Goal: Task Accomplishment & Management: Complete application form

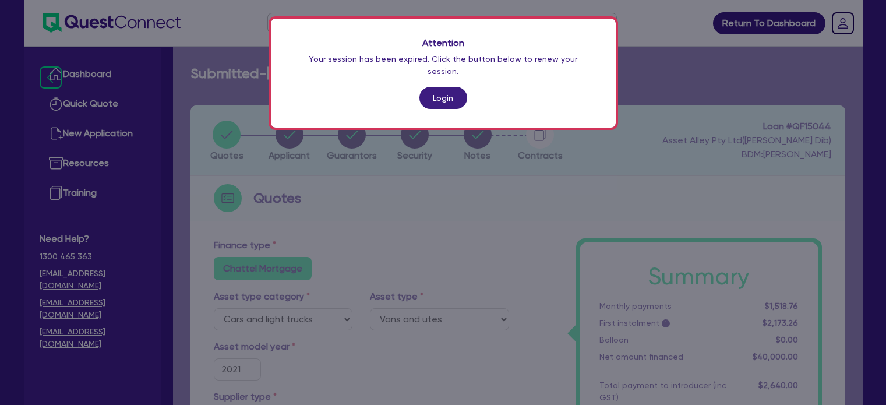
select select "CARS_AND_LIGHT_TRUCKS"
select select "VANS_AND_UTES"
click at [434, 87] on link "Login" at bounding box center [444, 98] width 48 height 22
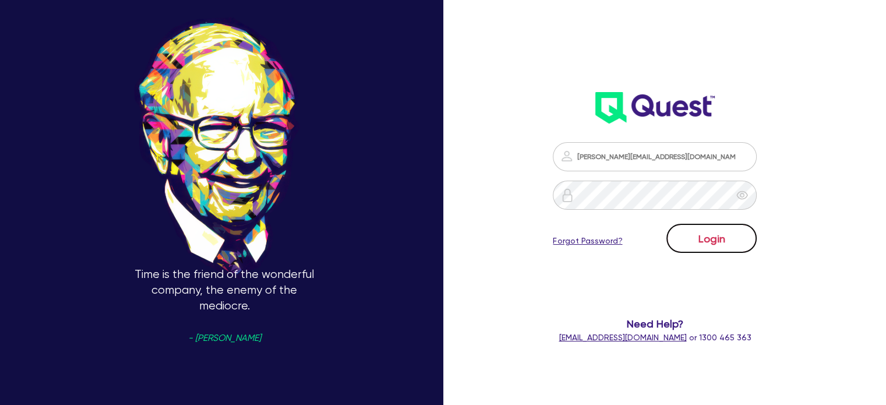
click at [697, 235] on button "Login" at bounding box center [712, 238] width 90 height 29
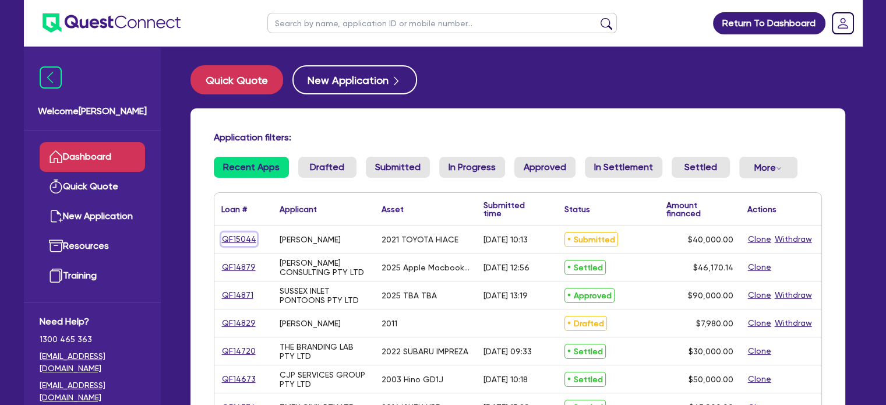
click at [254, 240] on link "QF15044" at bounding box center [239, 239] width 36 height 13
select select "CARS_AND_LIGHT_TRUCKS"
select select "VANS_AND_UTES"
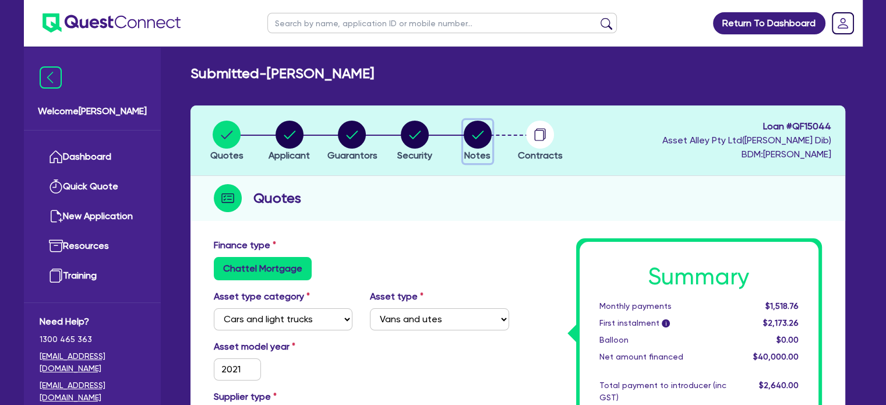
click at [466, 137] on circle "button" at bounding box center [478, 135] width 28 height 28
select select "Quest Finance - Platform Funding"
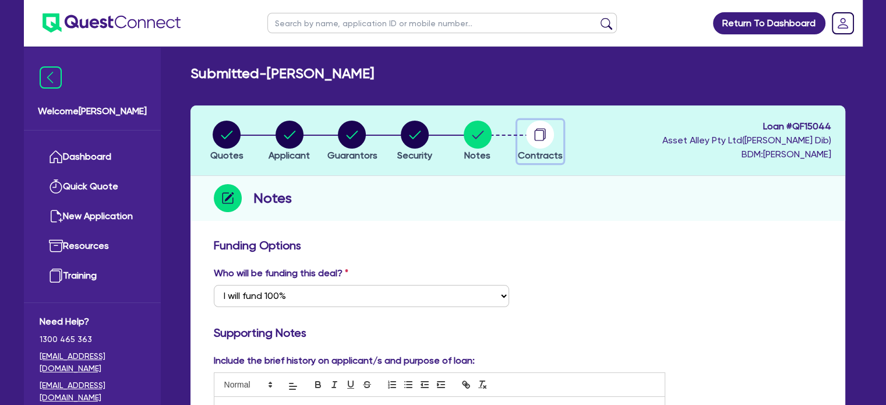
click at [531, 144] on circle "button" at bounding box center [540, 135] width 28 height 28
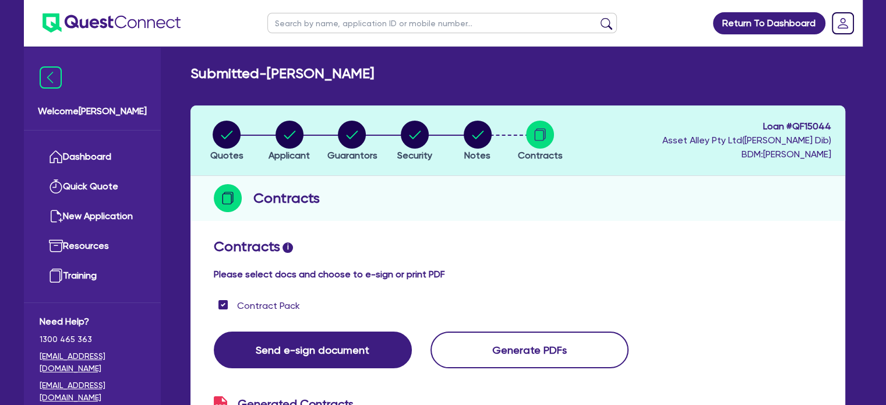
click at [477, 118] on header "Quotes Applicant Guarantors Security Notes Contracts Loan # QF15044 Asset Alley…" at bounding box center [518, 140] width 655 height 71
click at [478, 124] on circle "button" at bounding box center [478, 135] width 28 height 28
select select "Quest Finance - Platform Funding"
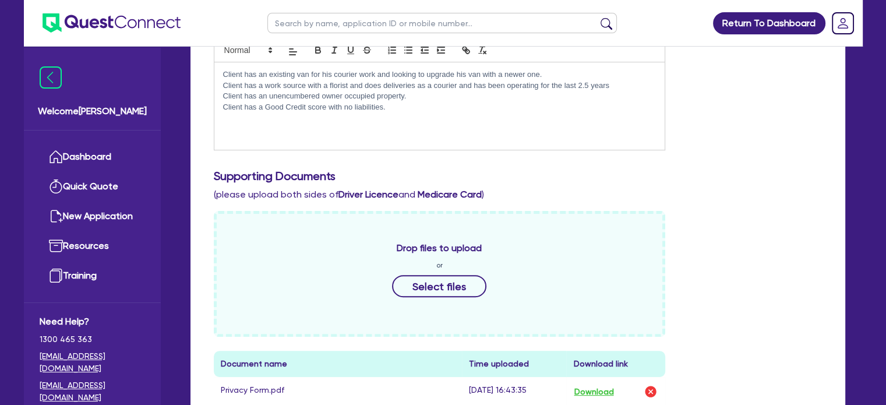
scroll to position [27, 0]
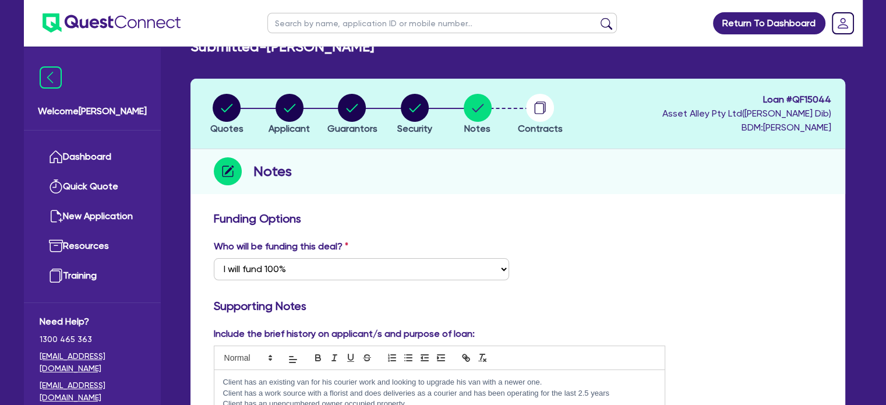
click at [509, 114] on li "Contracts" at bounding box center [540, 113] width 63 height 41
click at [531, 112] on circle "button" at bounding box center [540, 108] width 28 height 28
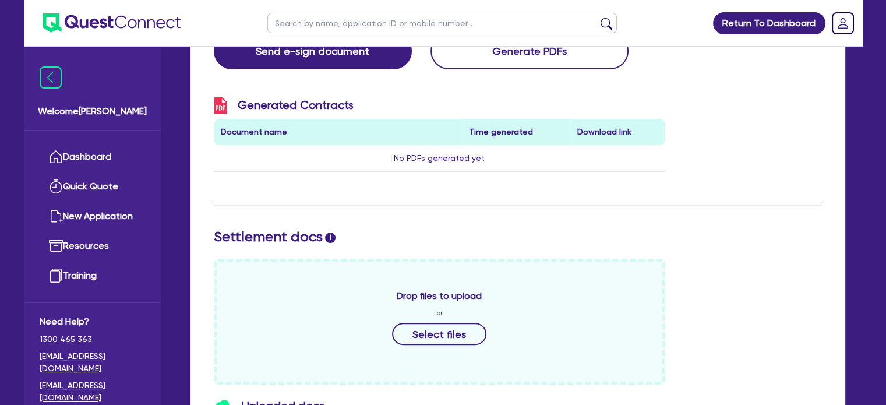
scroll to position [494, 0]
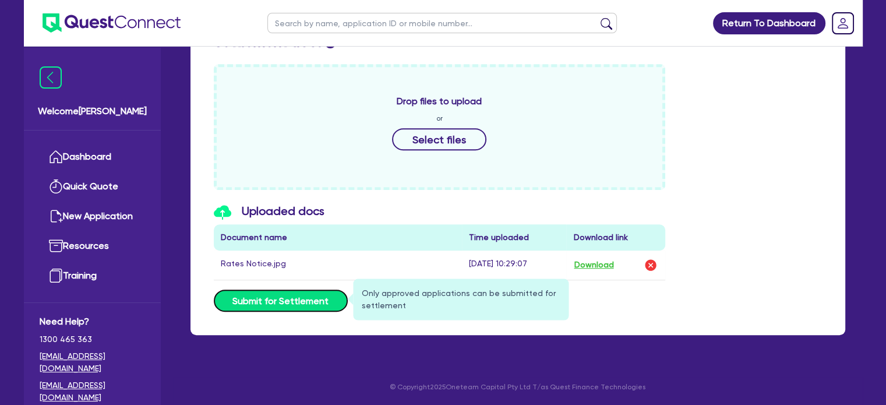
click at [283, 302] on button "Submit for Settlement" at bounding box center [281, 301] width 134 height 22
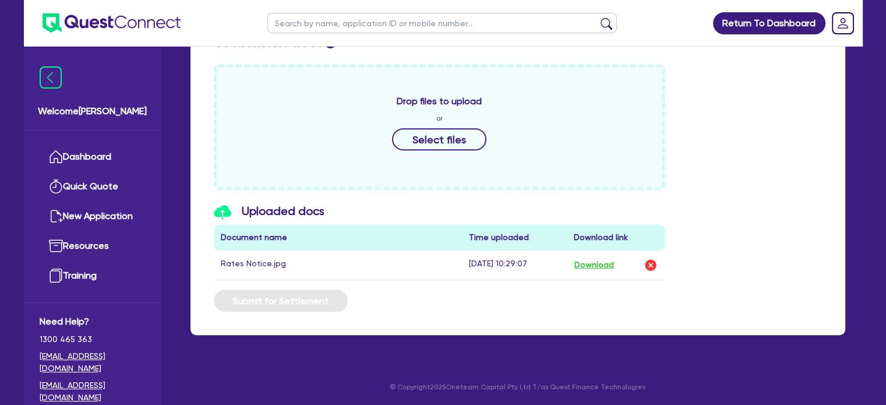
click at [459, 333] on div "Contracts i Please select docs and choose to e-sign or print PDF Contract Pack …" at bounding box center [518, 37] width 655 height 596
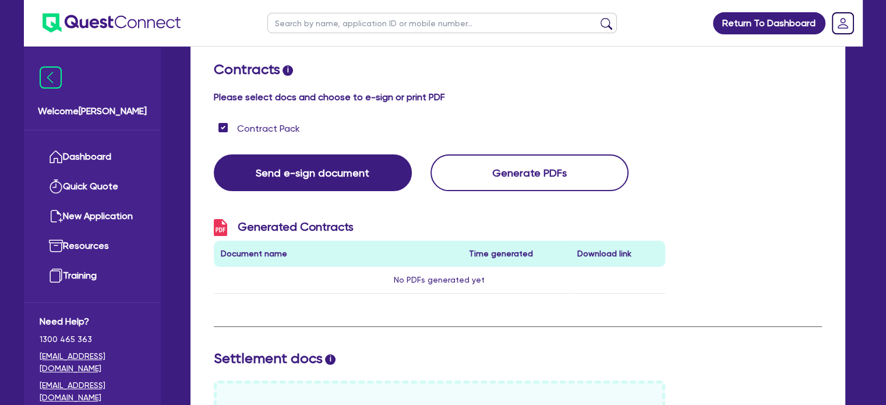
scroll to position [0, 0]
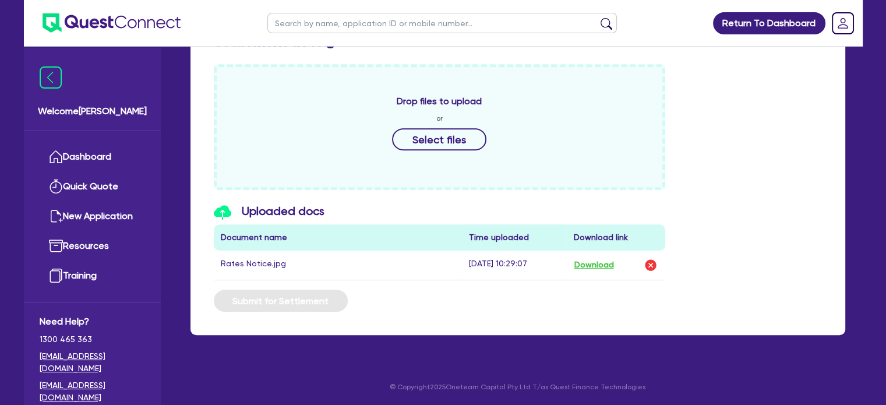
click at [759, 228] on div "Uploaded docs Document name Time uploaded Download link Rates Notice.jpg [DATE]…" at bounding box center [518, 247] width 626 height 86
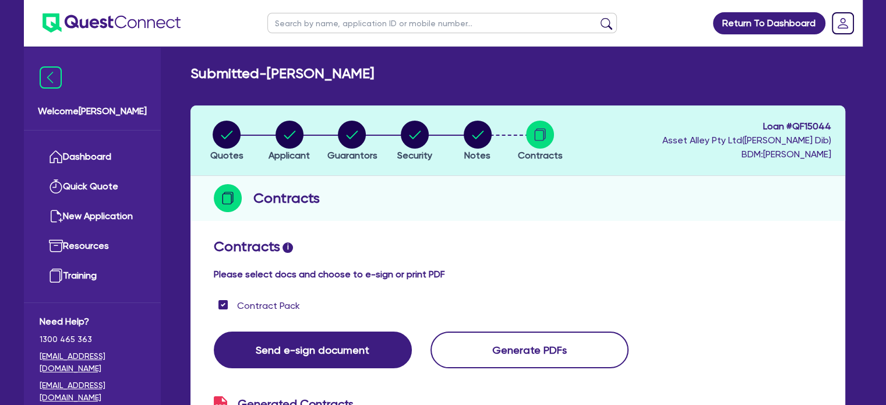
click at [677, 136] on header "Quotes Applicant [GEOGRAPHIC_DATA] Security Notes Contracts Loan # QF15044 Asse…" at bounding box center [518, 140] width 655 height 71
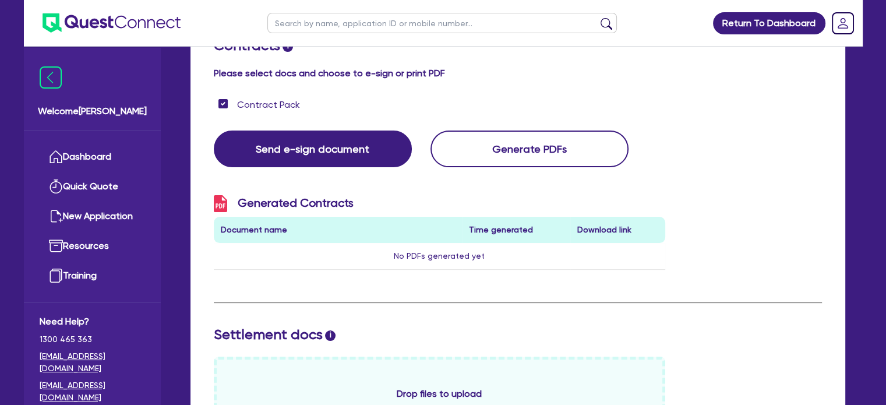
scroll to position [27, 0]
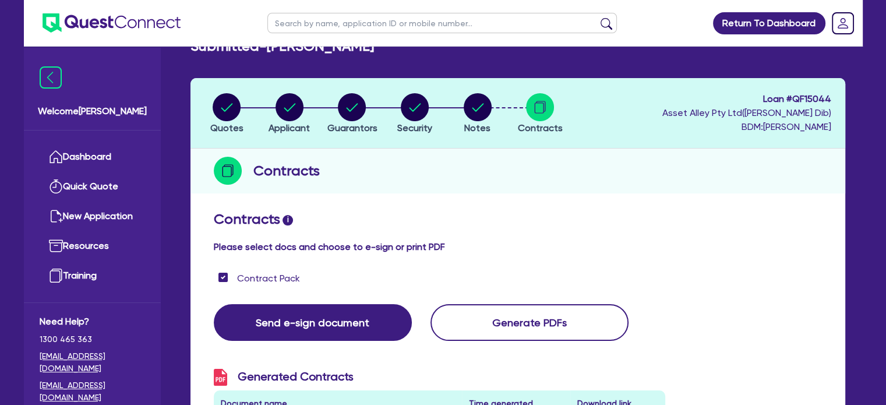
click at [657, 181] on div "Contracts" at bounding box center [518, 171] width 655 height 45
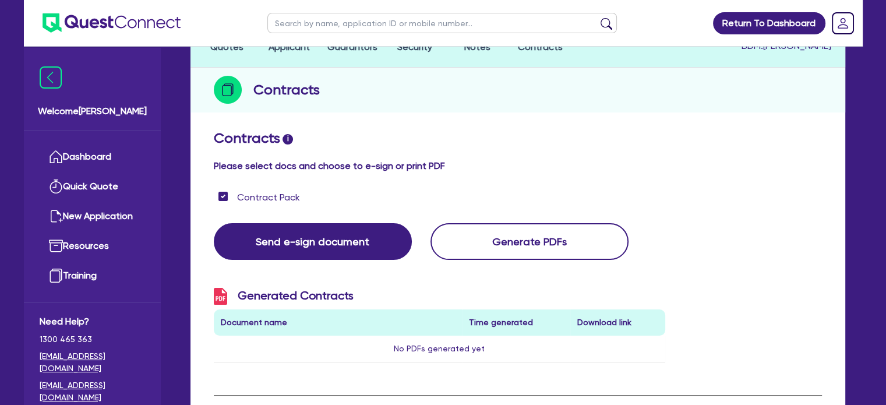
scroll to position [182, 0]
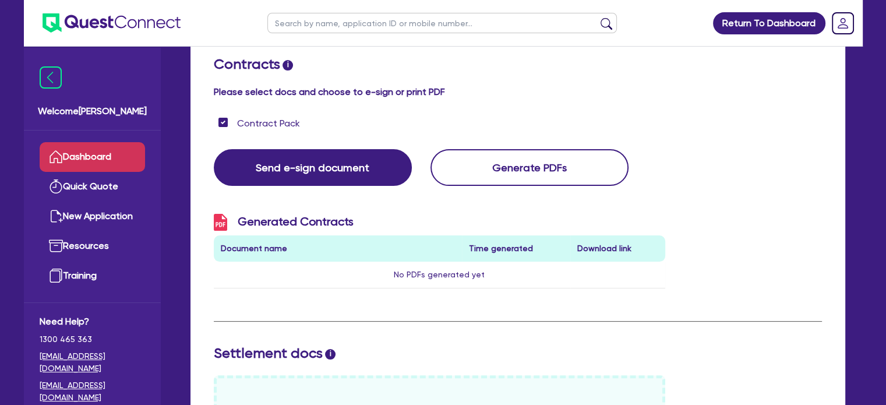
click at [105, 155] on link "Dashboard" at bounding box center [92, 157] width 105 height 30
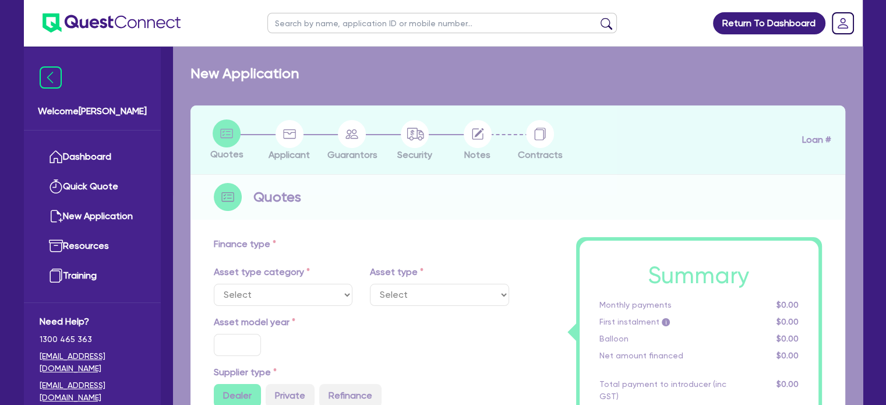
select select "CARS_AND_LIGHT_TRUCKS"
type input "2021"
radio input "true"
type input "45,300"
type input "300"
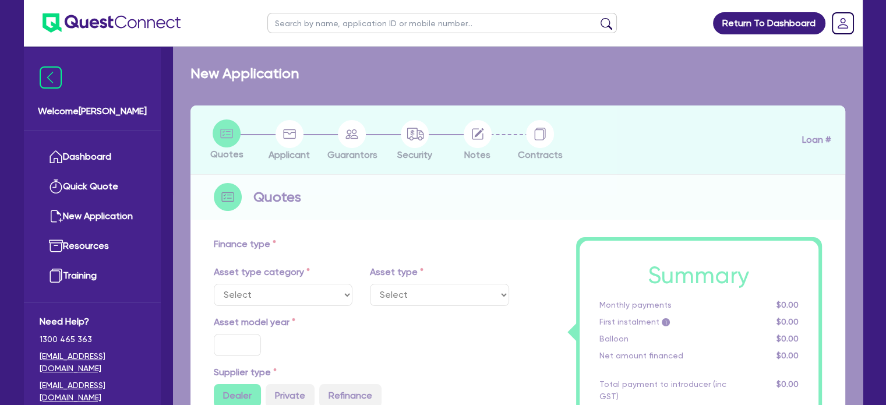
type input "5,000"
type input "6"
type input "2,400"
radio input "true"
type input "18"
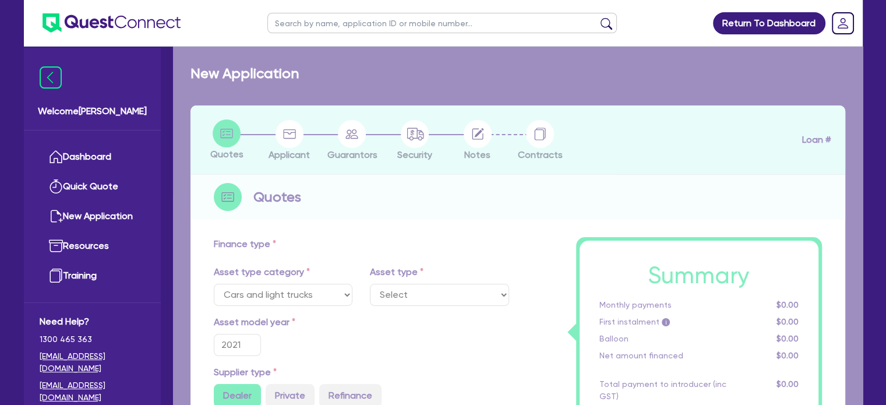
select select "VANS_AND_UTES"
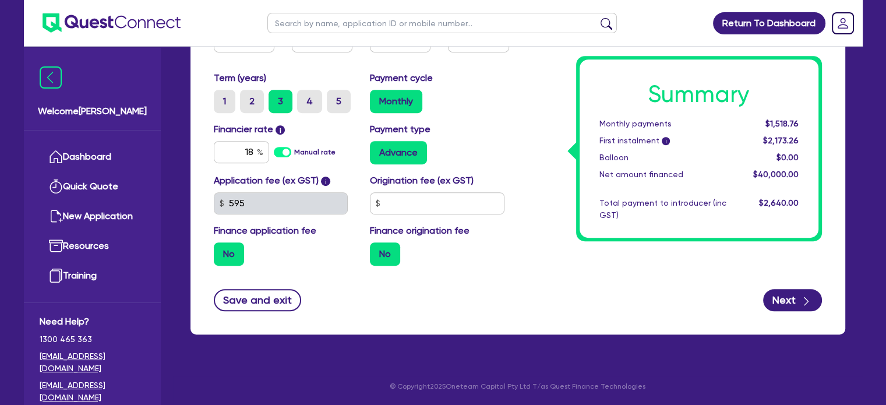
drag, startPoint x: 536, startPoint y: 357, endPoint x: 543, endPoint y: 354, distance: 7.3
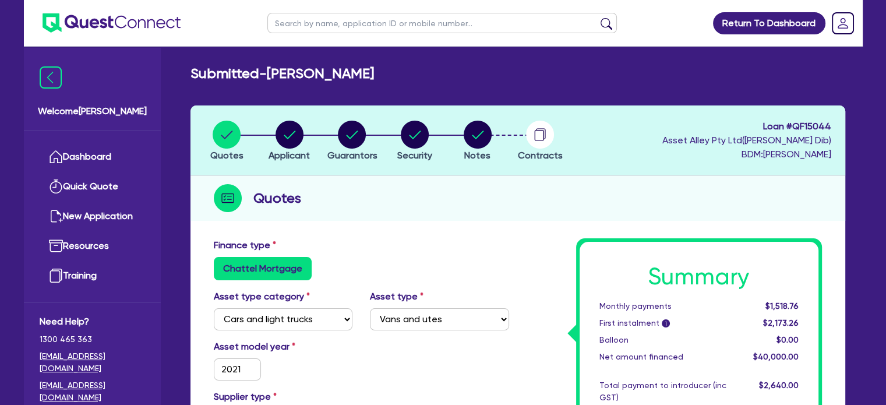
click at [407, 140] on circle "button" at bounding box center [415, 135] width 28 height 28
select select "CARS_AND_LIGHT_TRUCKS"
select select "VANS_AND_UTES"
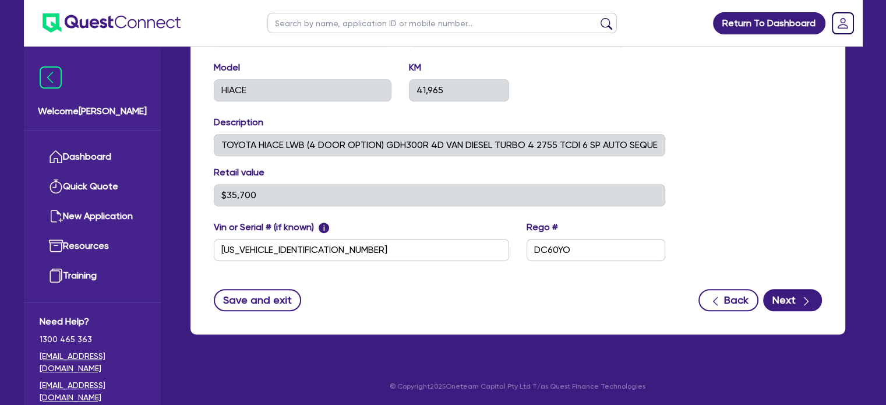
drag, startPoint x: 579, startPoint y: 340, endPoint x: 578, endPoint y: 333, distance: 7.6
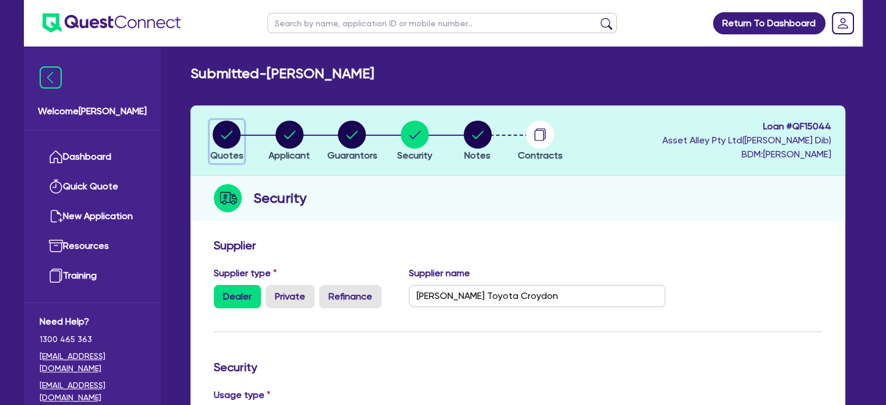
click at [233, 140] on circle "button" at bounding box center [227, 135] width 28 height 28
select select "CARS_AND_LIGHT_TRUCKS"
select select "VANS_AND_UTES"
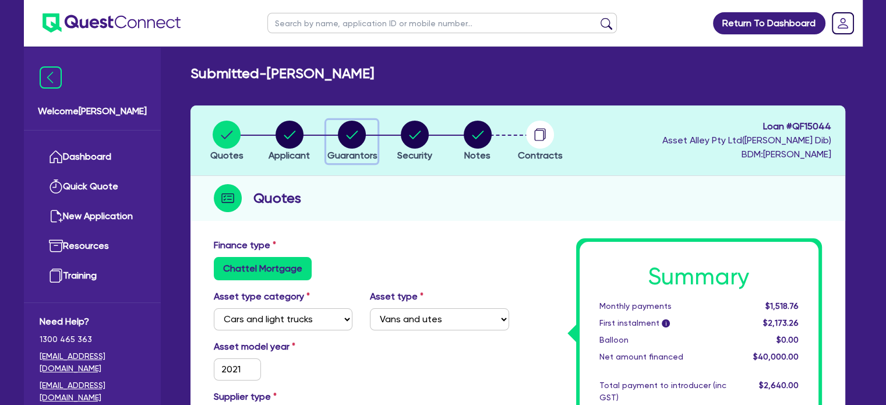
click at [342, 128] on circle "button" at bounding box center [352, 135] width 28 height 28
select select "MR"
select select "[GEOGRAPHIC_DATA]"
select select "SINGLE"
select select "CASH"
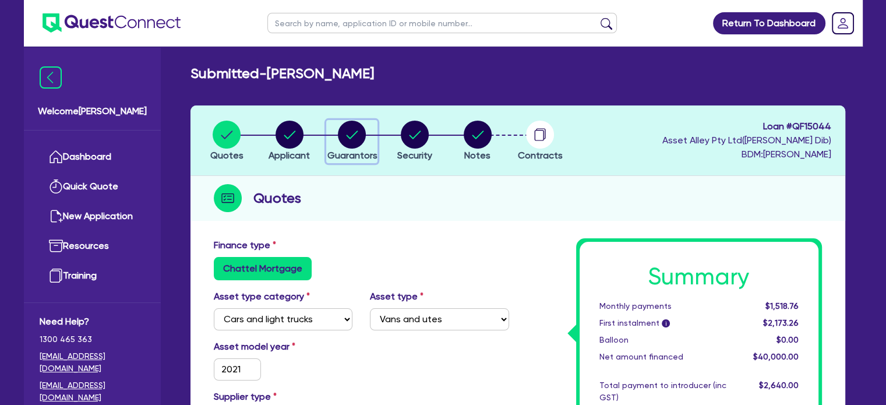
select select "PROPERTY"
select select "VEHICLE"
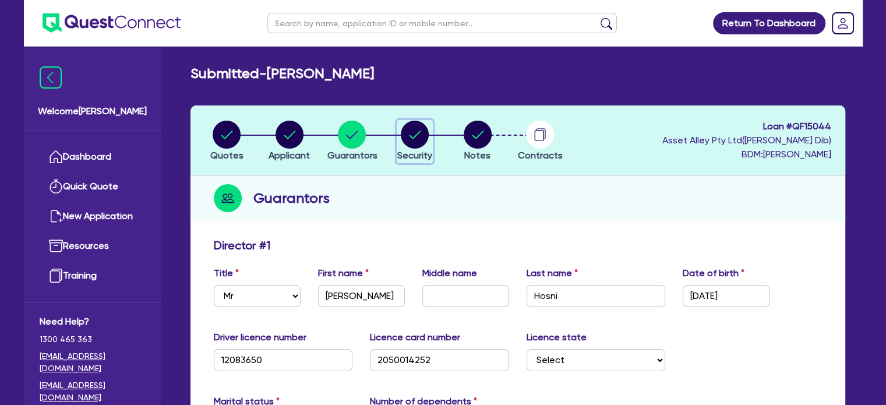
click at [419, 128] on circle "button" at bounding box center [415, 135] width 28 height 28
select select "CARS_AND_LIGHT_TRUCKS"
select select "VANS_AND_UTES"
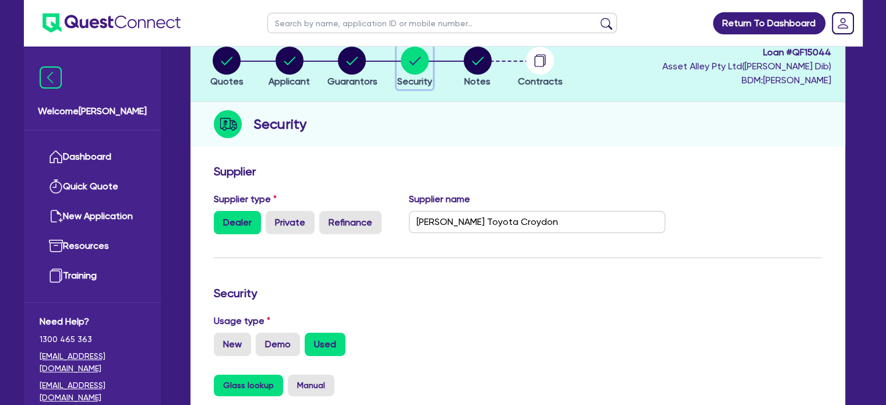
scroll to position [155, 0]
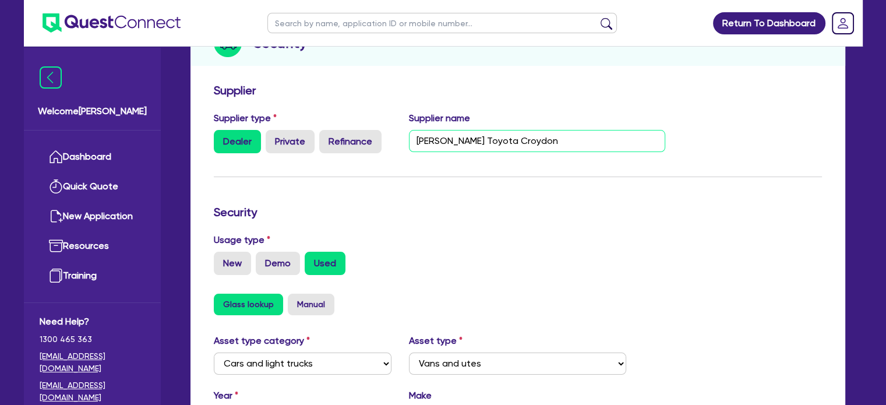
click at [585, 142] on input "Phil Gilbert Toyota Croydon" at bounding box center [537, 141] width 256 height 22
click at [522, 137] on input "Phil Gilbert Toyota Croydon" at bounding box center [537, 141] width 256 height 22
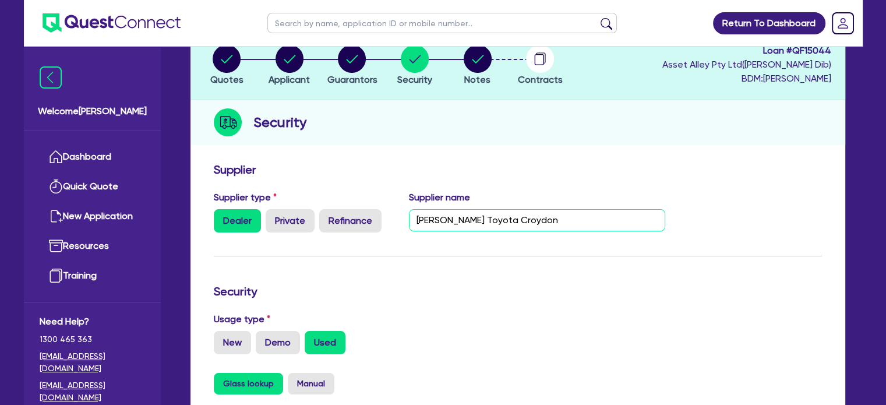
scroll to position [0, 0]
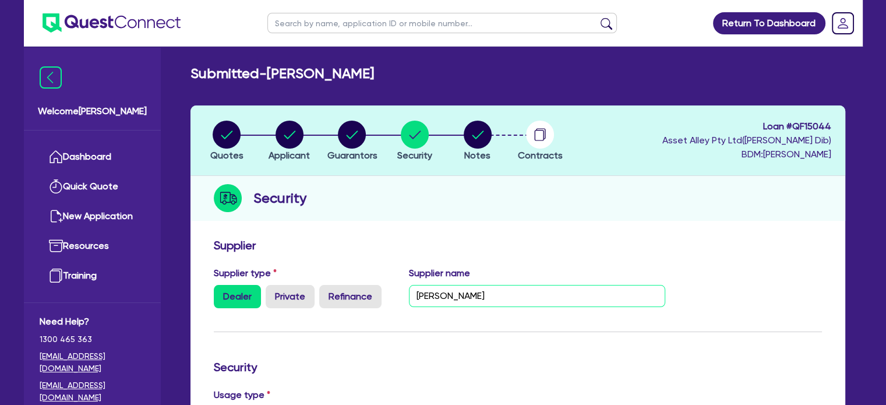
type input "Phil Gilbert Toyota"
click at [696, 244] on h3 "Supplier" at bounding box center [518, 245] width 608 height 14
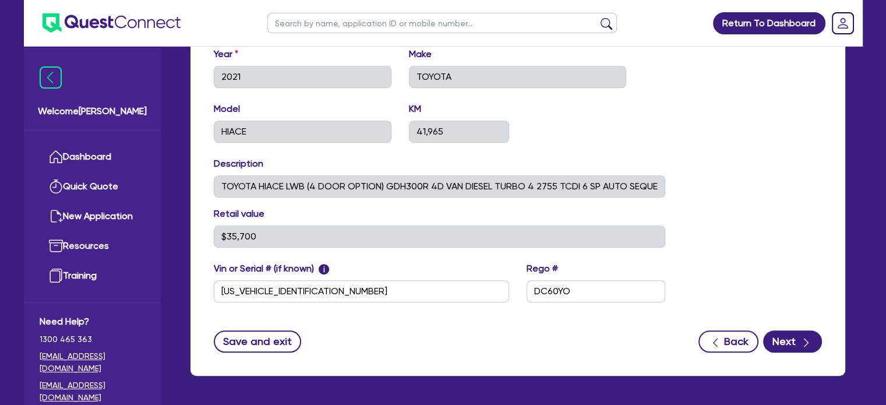
scroll to position [538, 0]
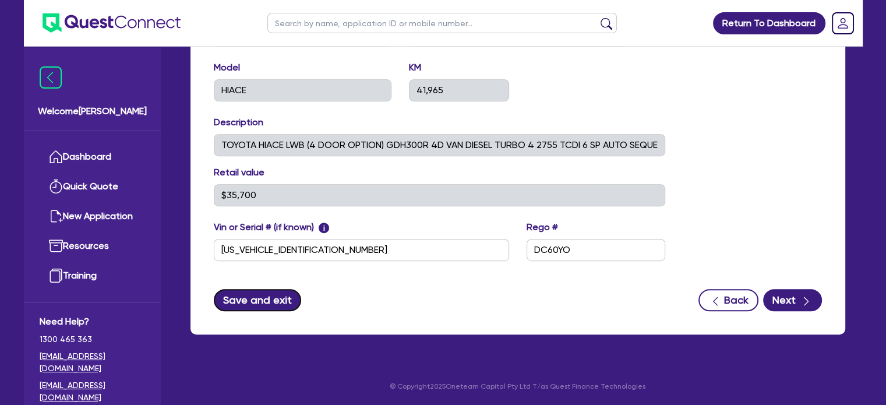
click at [245, 298] on button "Save and exit" at bounding box center [258, 300] width 88 height 22
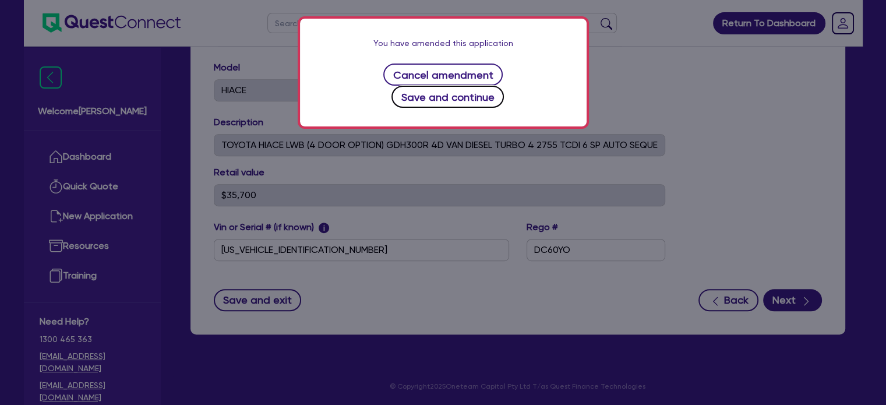
click at [497, 86] on button "Save and continue" at bounding box center [448, 97] width 112 height 22
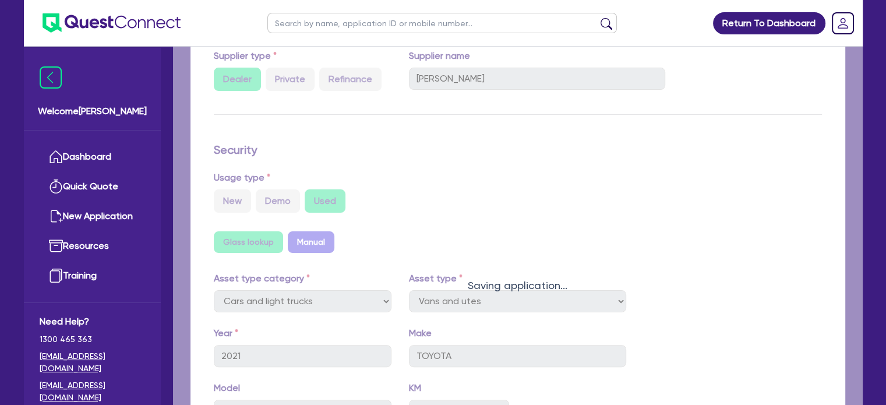
scroll to position [0, 0]
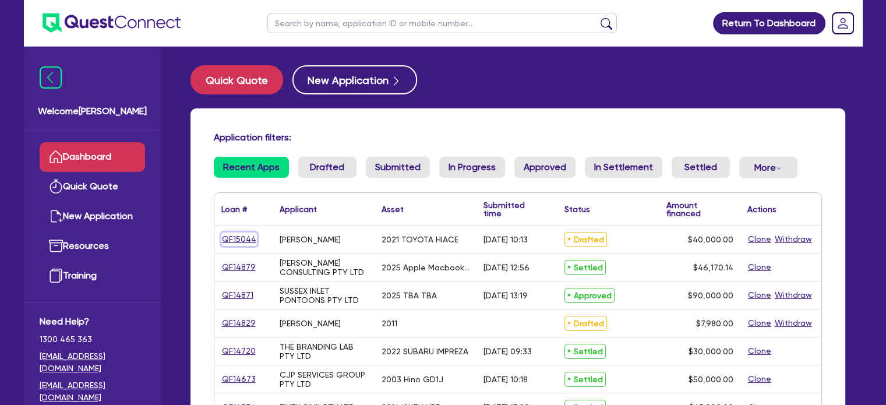
click at [245, 238] on link "QF15044" at bounding box center [239, 239] width 36 height 13
select select "CARS_AND_LIGHT_TRUCKS"
select select "VANS_AND_UTES"
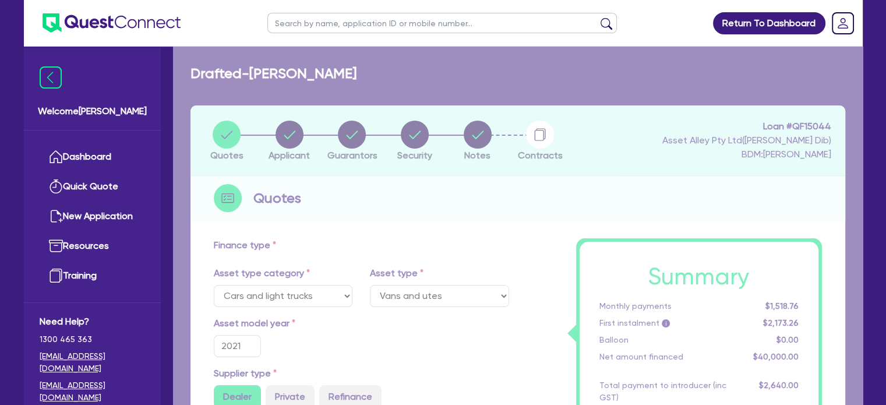
type input "45,300"
type input "5,000"
type input "2,400"
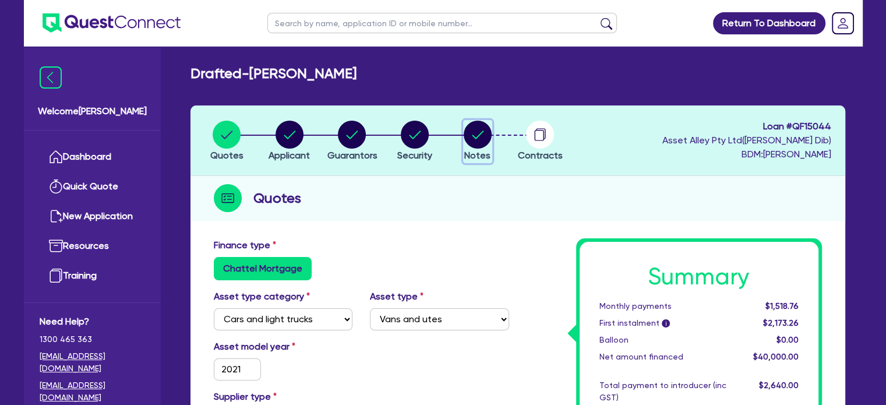
click at [471, 142] on circle "button" at bounding box center [478, 135] width 28 height 28
select select "Quest Finance - Platform Funding"
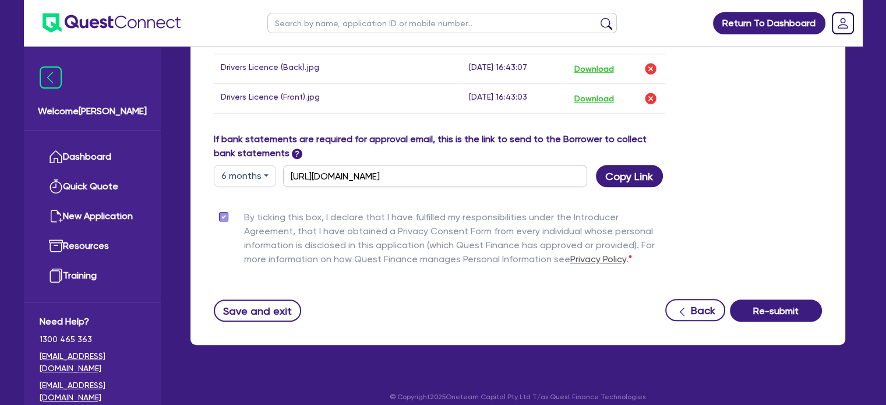
scroll to position [726, 0]
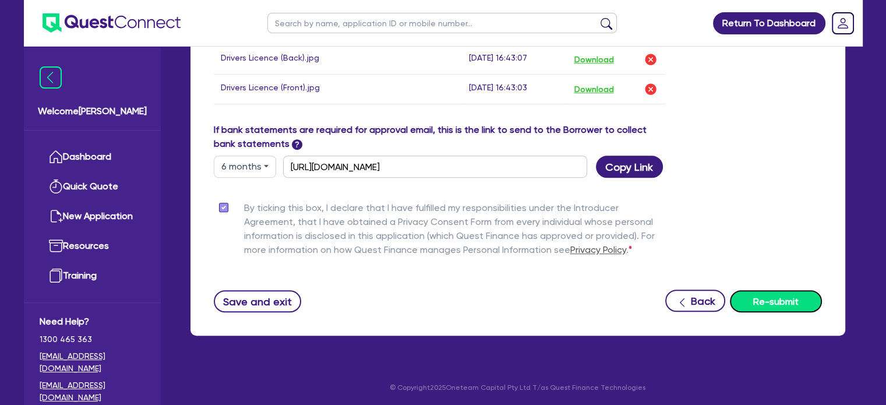
click at [811, 298] on button "Re-submit" at bounding box center [776, 301] width 92 height 22
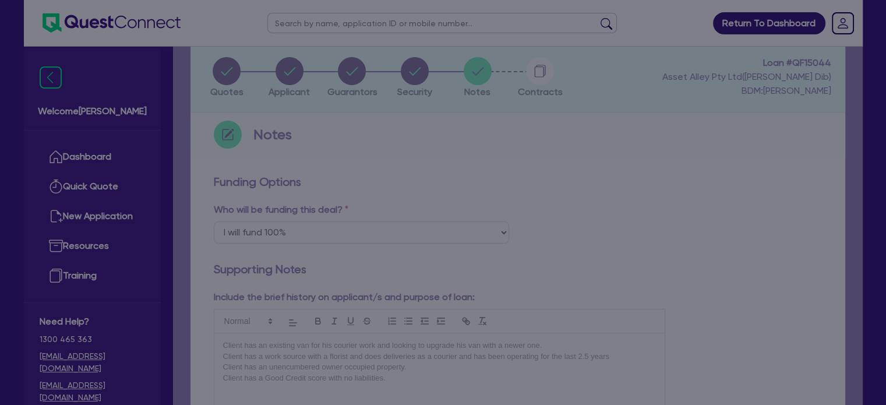
scroll to position [0, 0]
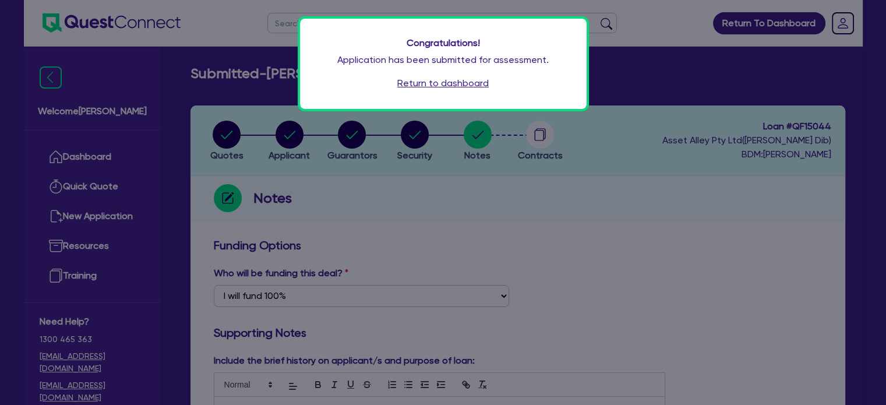
click at [465, 83] on link "Return to dashboard" at bounding box center [442, 83] width 91 height 14
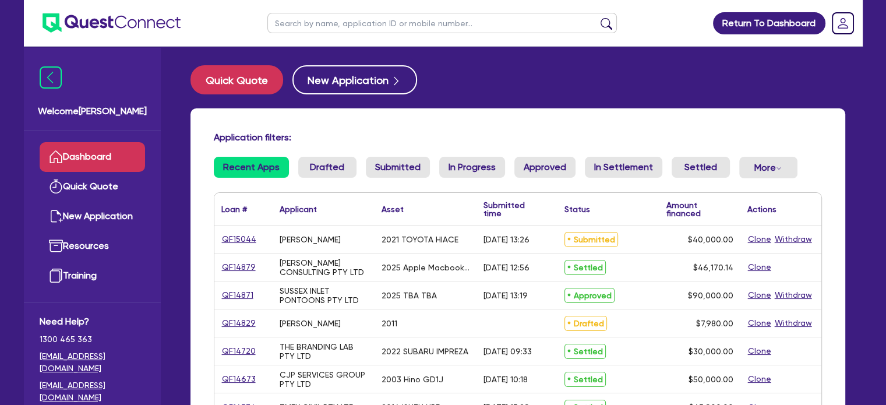
click at [583, 117] on div "Application filters: Recent Apps Drafted Submitted In Progress Approved In Sett…" at bounding box center [518, 292] width 655 height 369
click at [231, 238] on link "QF15044" at bounding box center [239, 239] width 36 height 13
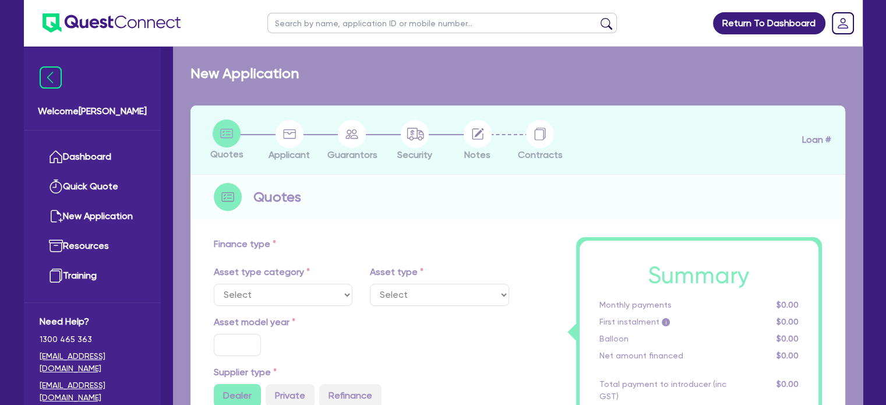
select select "CARS_AND_LIGHT_TRUCKS"
type input "2021"
radio input "true"
type input "45,300"
type input "300"
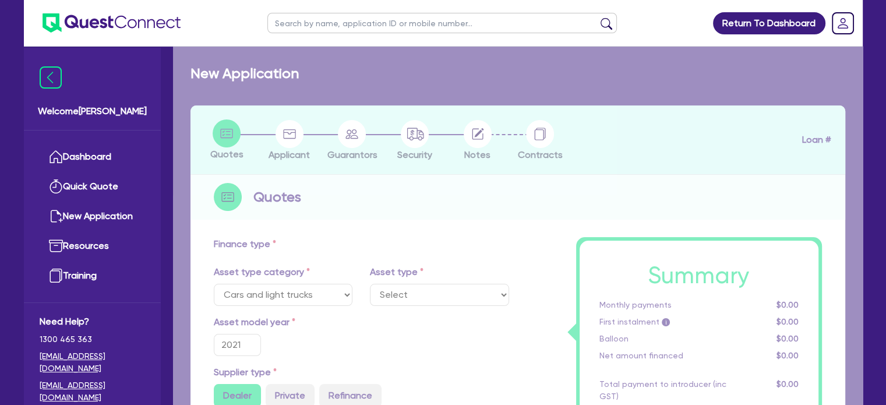
type input "5,000"
type input "6"
type input "2,400"
radio input "true"
type input "18"
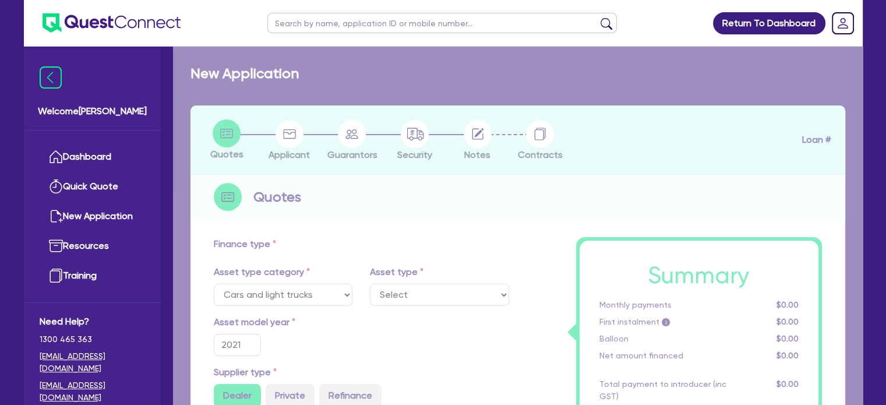
select select "VANS_AND_UTES"
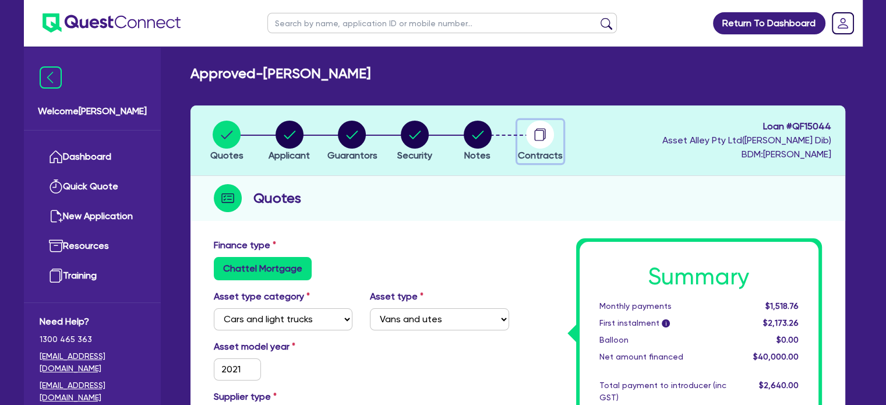
click at [522, 145] on div "button" at bounding box center [540, 135] width 45 height 28
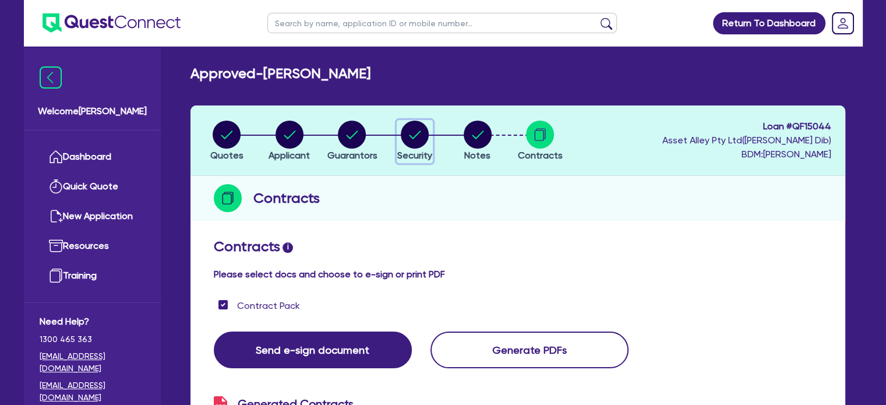
click at [428, 140] on icon "button" at bounding box center [415, 135] width 28 height 28
select select "CARS_AND_LIGHT_TRUCKS"
select select "VANS_AND_UTES"
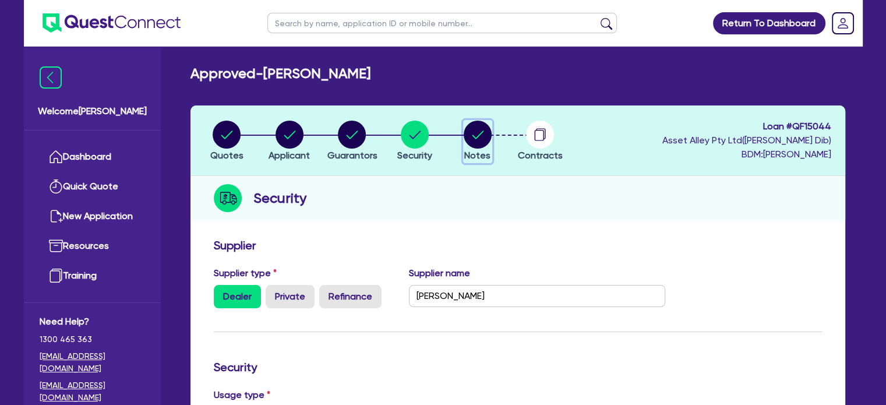
click at [490, 134] on circle "button" at bounding box center [478, 135] width 28 height 28
select select "Quest Finance - Platform Funding"
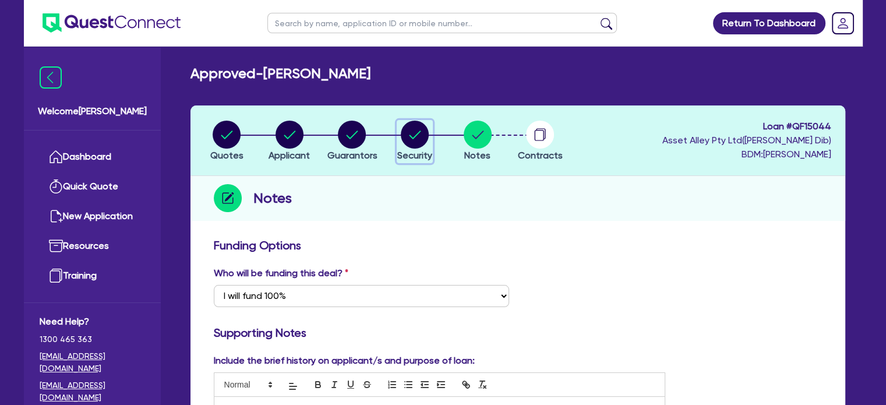
click at [407, 138] on circle "button" at bounding box center [415, 135] width 28 height 28
select select "CARS_AND_LIGHT_TRUCKS"
select select "VANS_AND_UTES"
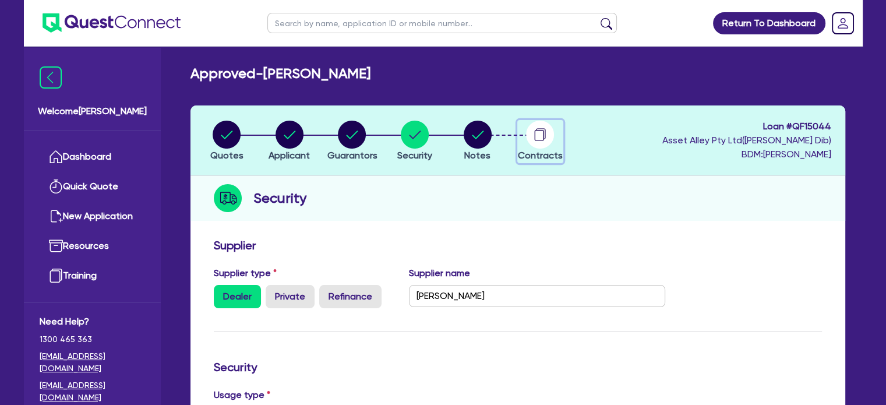
click at [529, 138] on circle "button" at bounding box center [540, 135] width 28 height 28
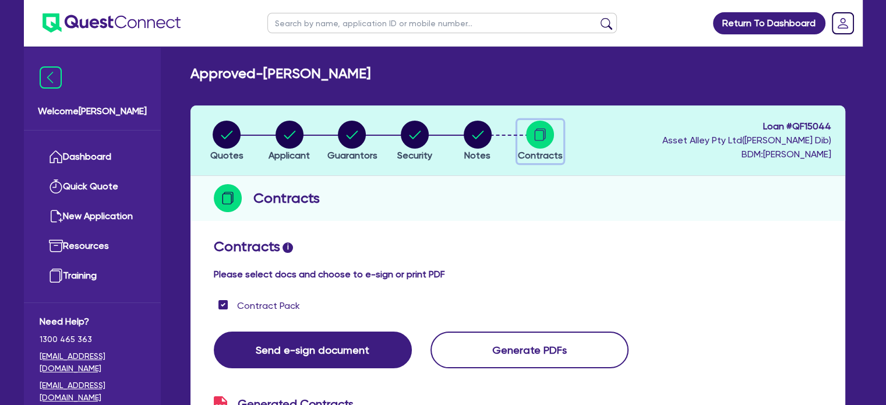
scroll to position [155, 0]
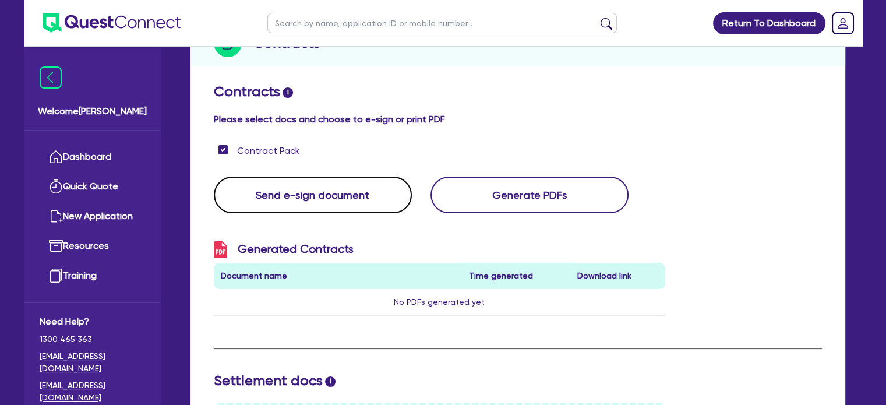
click at [298, 191] on button "Send e-sign document" at bounding box center [313, 195] width 198 height 37
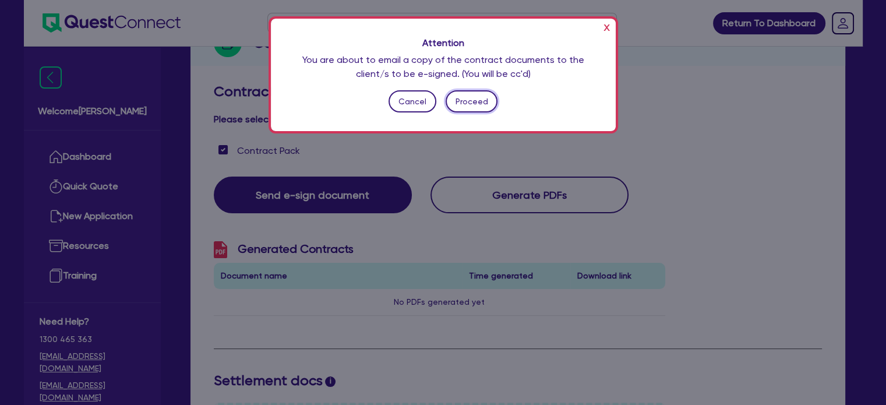
click at [485, 98] on button "Proceed" at bounding box center [472, 101] width 52 height 22
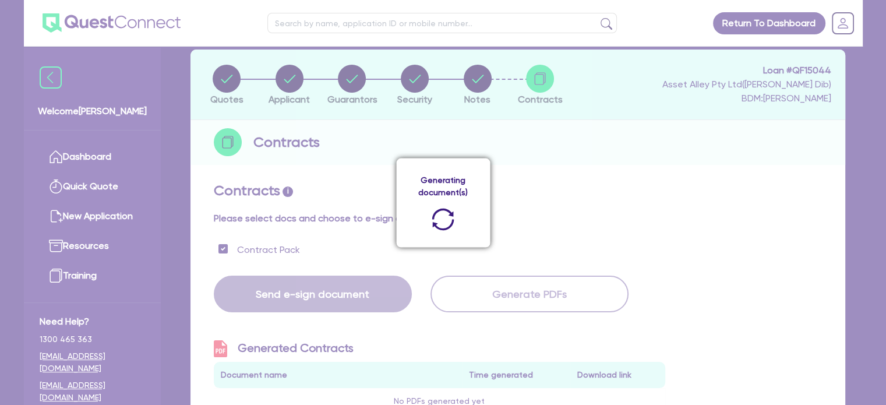
scroll to position [78, 0]
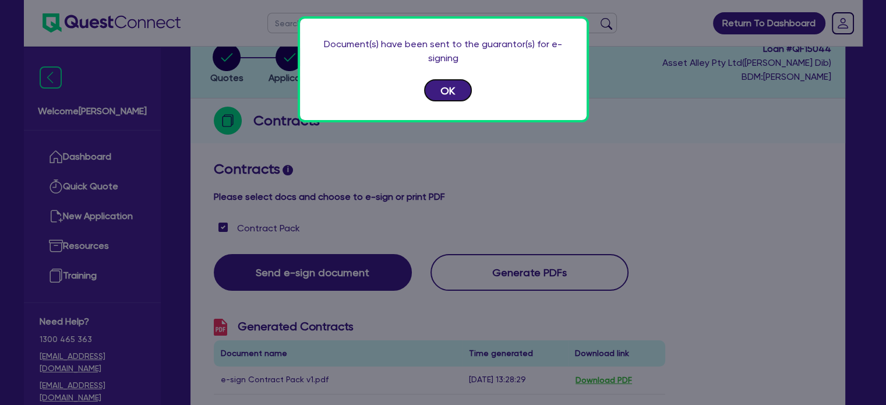
click at [432, 86] on button "OK" at bounding box center [448, 90] width 48 height 22
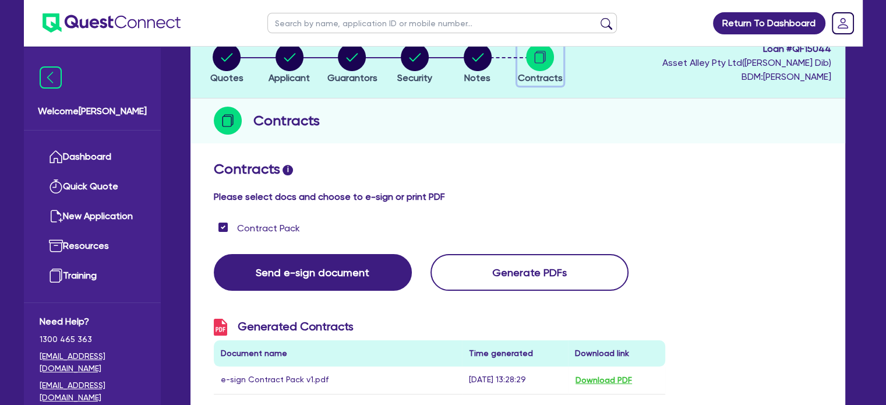
click at [522, 53] on div "button" at bounding box center [540, 57] width 45 height 28
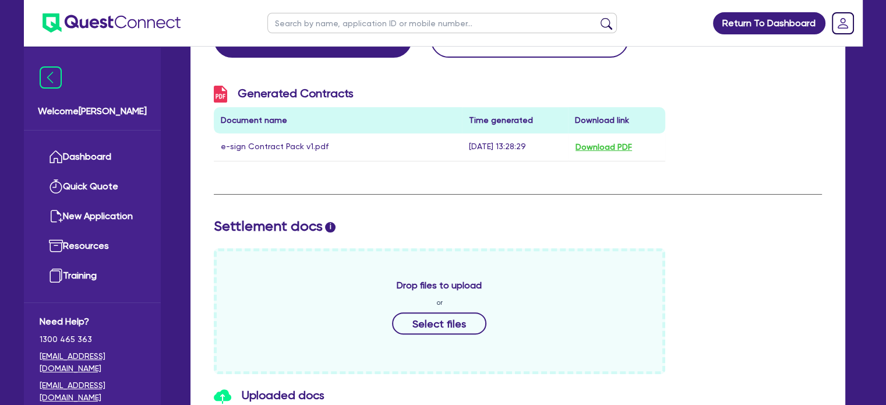
scroll to position [0, 0]
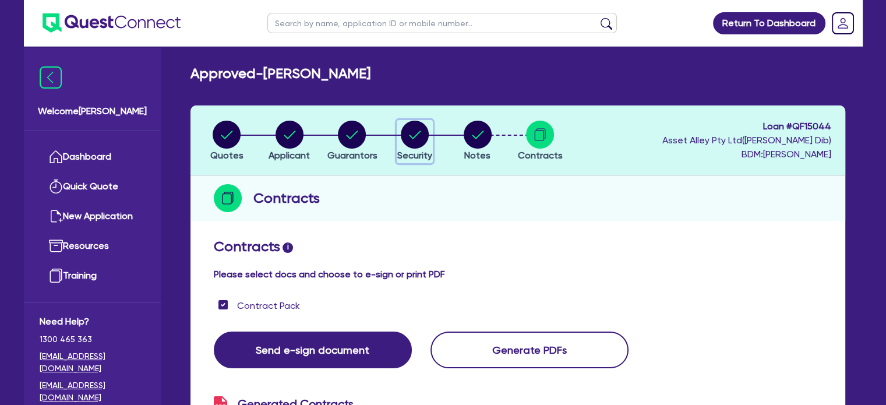
click at [413, 142] on circle "button" at bounding box center [415, 135] width 28 height 28
select select "CARS_AND_LIGHT_TRUCKS"
select select "VANS_AND_UTES"
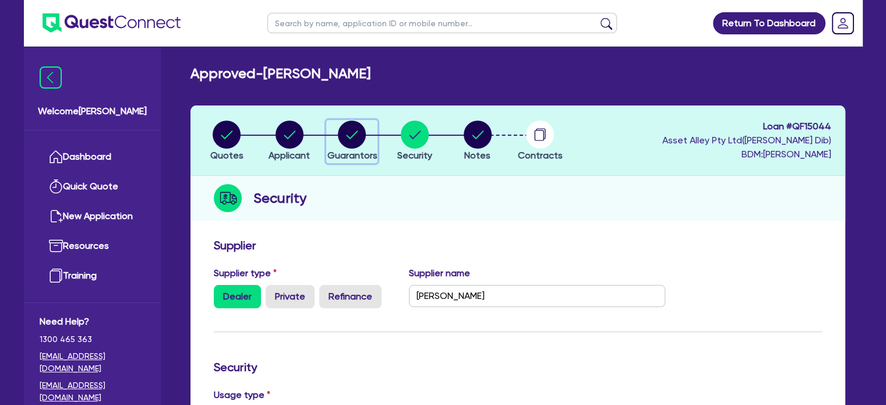
click at [350, 131] on circle "button" at bounding box center [352, 135] width 28 height 28
select select "MR"
select select "[GEOGRAPHIC_DATA]"
select select "SINGLE"
select select "CASH"
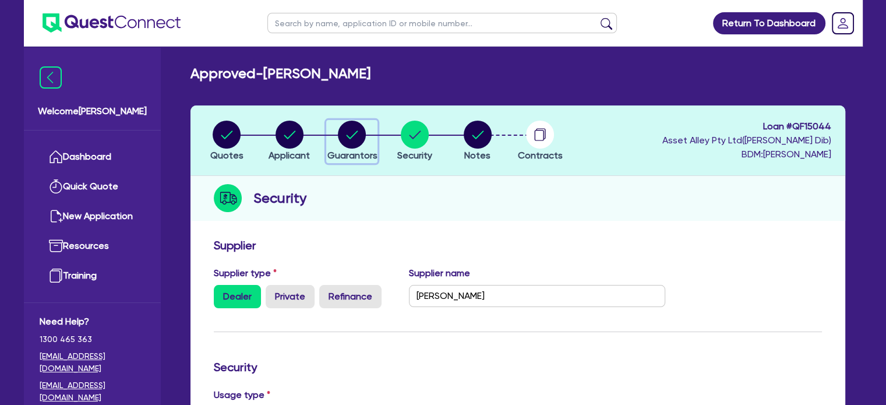
select select "PROPERTY"
select select "VEHICLE"
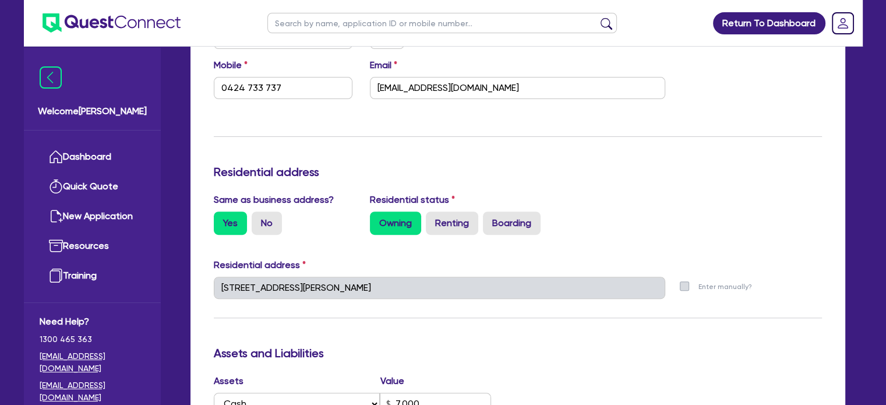
scroll to position [311, 0]
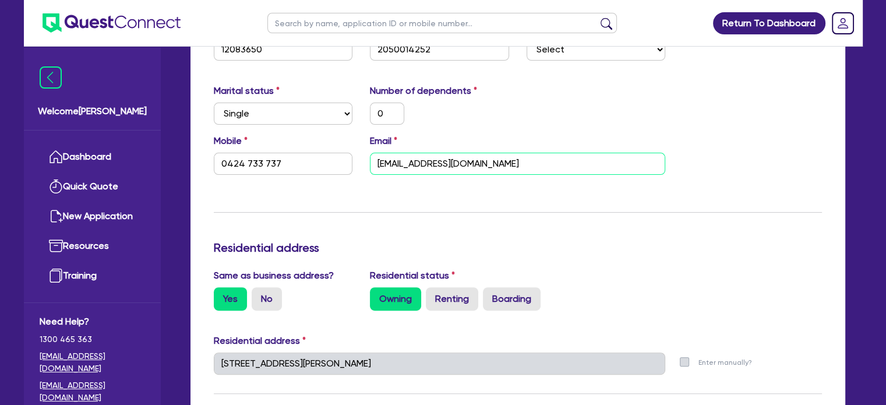
click at [515, 172] on input "hosnifamily.45@gmail.com" at bounding box center [517, 164] width 295 height 22
click at [653, 242] on h3 "Residential address" at bounding box center [518, 248] width 608 height 14
click at [561, 177] on div "Mobile 0424 733 737 Email hosnifamily.45@gmail.com" at bounding box center [518, 159] width 626 height 50
click at [562, 174] on div "Mobile 0424 733 737 Email hosnifamily.45@gmail.com" at bounding box center [518, 159] width 626 height 50
click at [560, 158] on input "hosnifamily.45@gmail.com" at bounding box center [517, 164] width 295 height 22
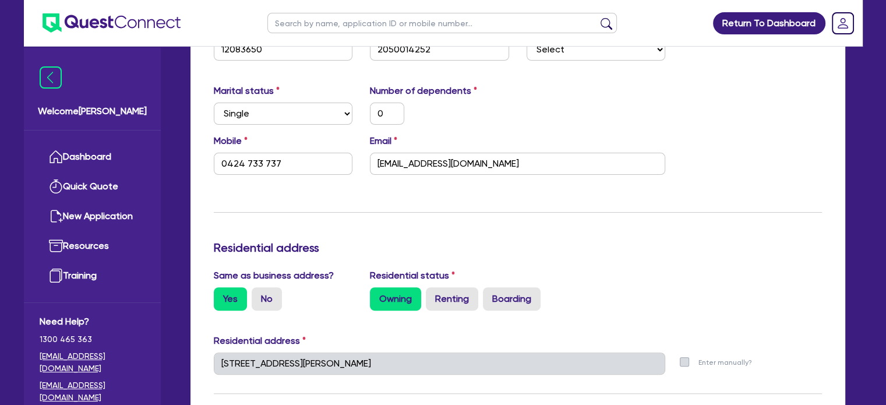
click at [611, 215] on div "Update residential status for Director #1 Boarding is only acceptable when the …" at bounding box center [518, 386] width 608 height 916
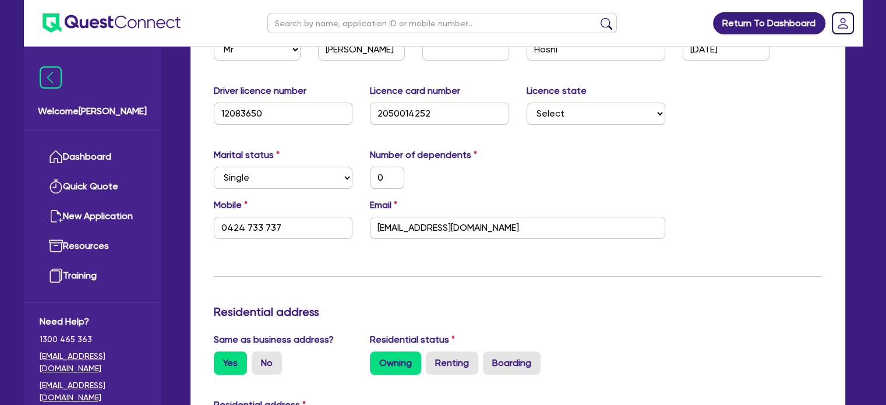
scroll to position [0, 0]
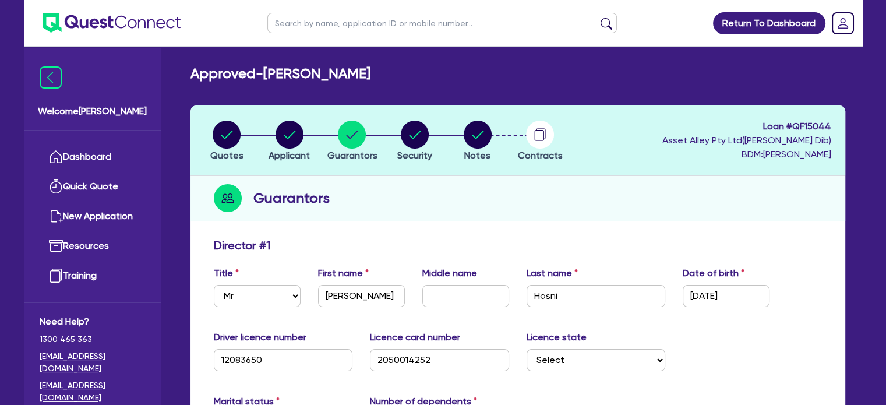
click at [513, 146] on li "Contracts" at bounding box center [540, 140] width 63 height 41
click at [552, 140] on circle "button" at bounding box center [540, 135] width 28 height 28
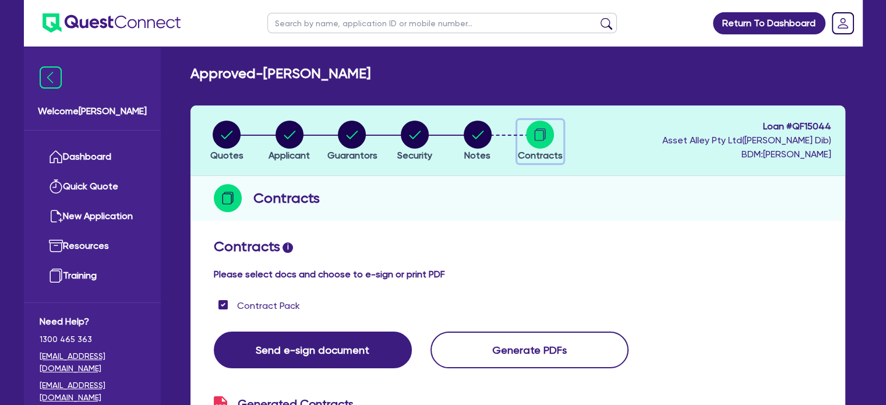
scroll to position [233, 0]
click at [351, 139] on circle "button" at bounding box center [352, 135] width 28 height 28
select select "MR"
select select "[GEOGRAPHIC_DATA]"
select select "SINGLE"
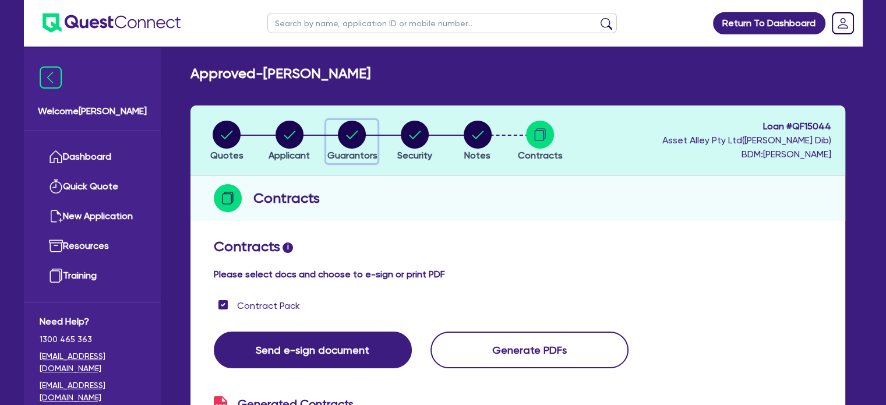
select select "CASH"
select select "PROPERTY"
select select "VEHICLE"
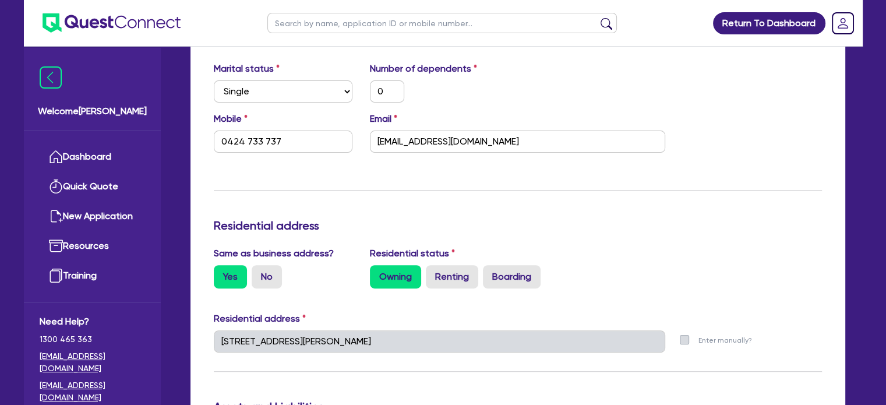
scroll to position [311, 0]
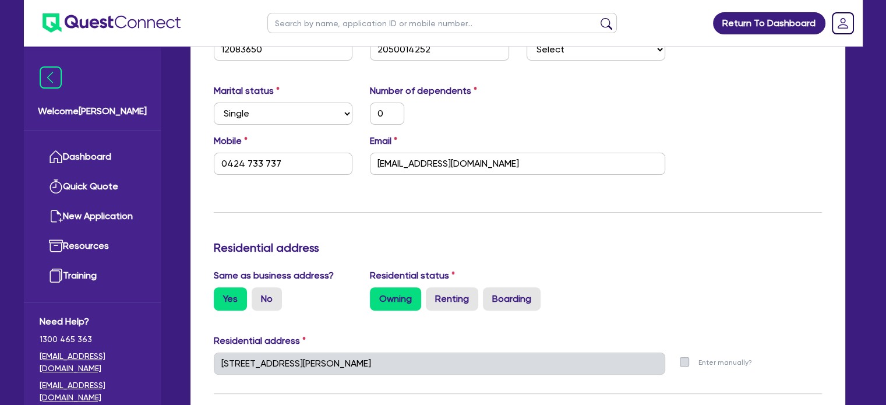
click at [524, 187] on div "Update residential status for Director #1 Boarding is only acceptable when the …" at bounding box center [518, 386] width 608 height 916
click at [548, 163] on input "[EMAIL_ADDRESS][DOMAIN_NAME]" at bounding box center [517, 164] width 295 height 22
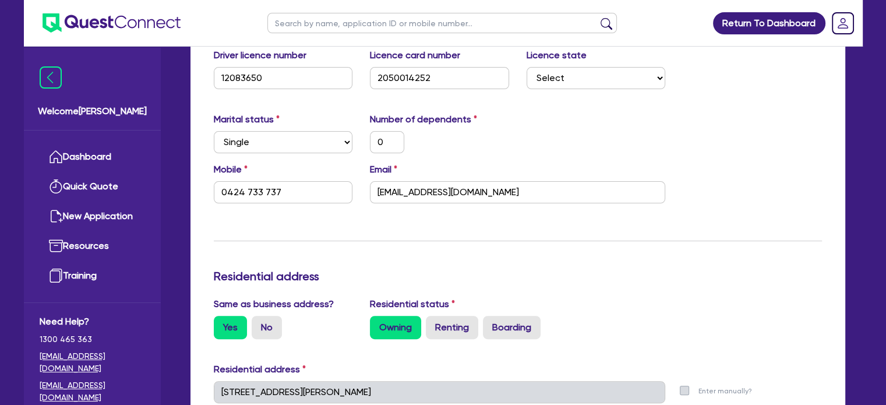
scroll to position [0, 0]
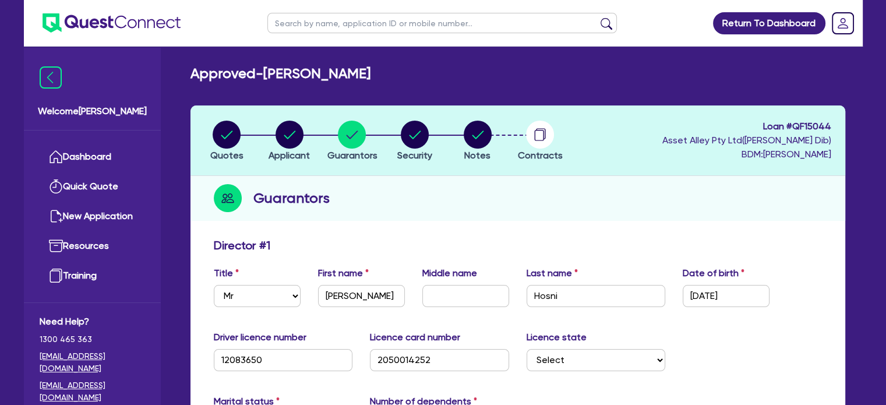
click at [682, 217] on div "Guarantors" at bounding box center [518, 198] width 655 height 45
click at [528, 125] on icon "button" at bounding box center [540, 135] width 28 height 28
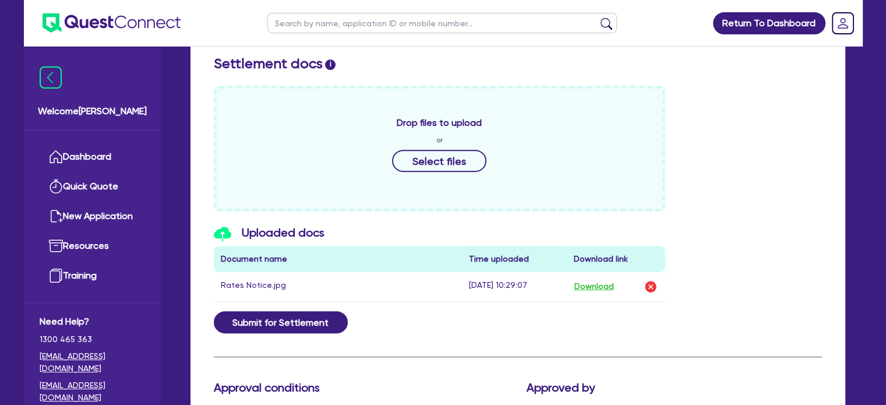
scroll to position [450, 0]
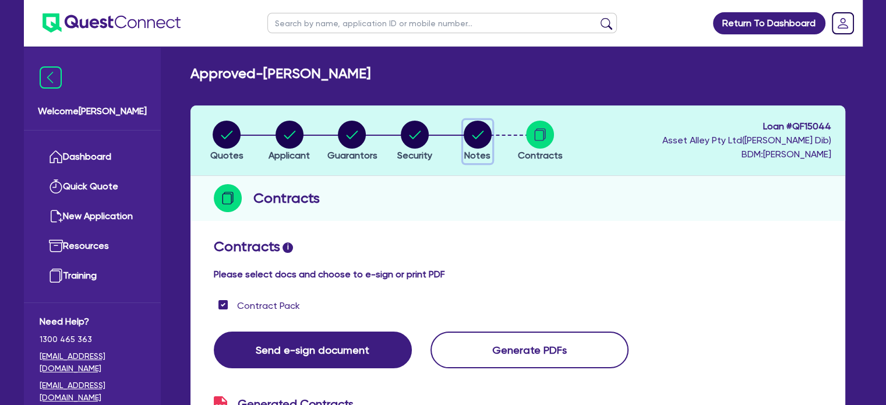
click at [481, 150] on span "Notes" at bounding box center [477, 155] width 26 height 11
select select "Quest Finance - Platform Funding"
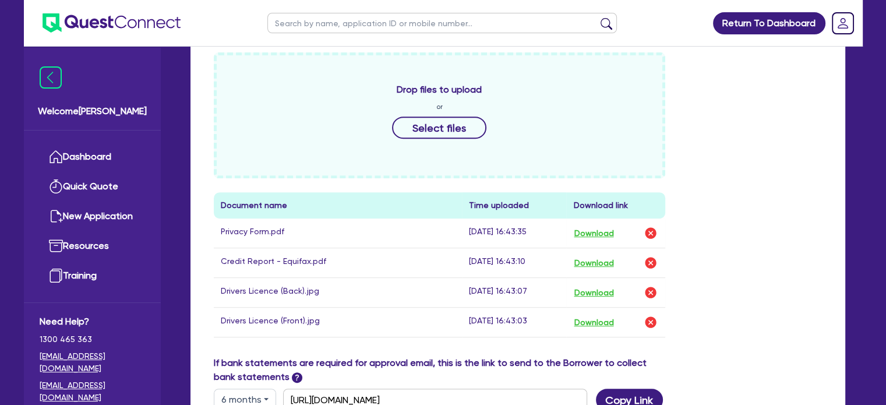
scroll to position [27, 0]
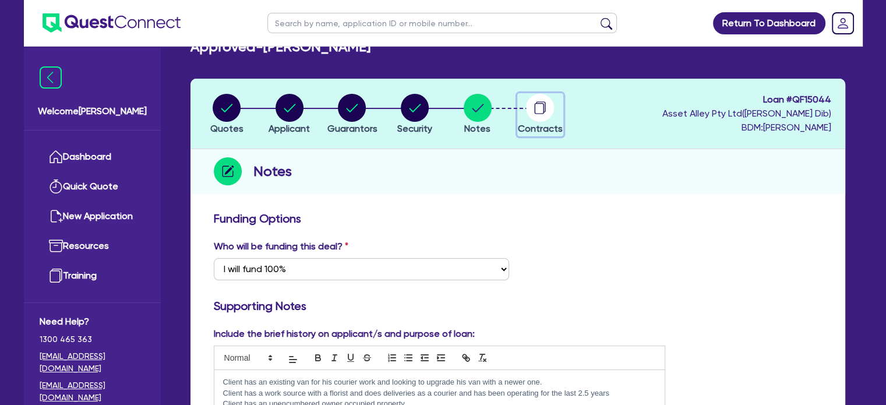
click at [534, 97] on circle "button" at bounding box center [540, 108] width 28 height 28
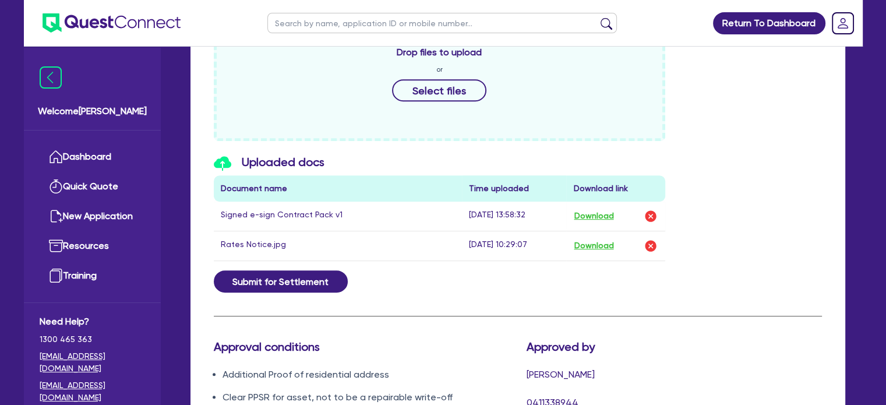
scroll to position [78, 0]
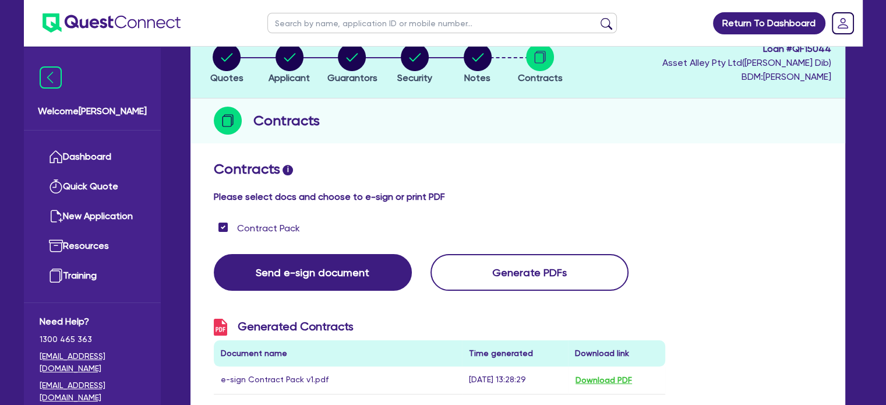
click at [481, 44] on ul at bounding box center [442, 23] width 373 height 46
click at [480, 58] on circle "button" at bounding box center [478, 57] width 28 height 28
select select "Quest Finance - Platform Funding"
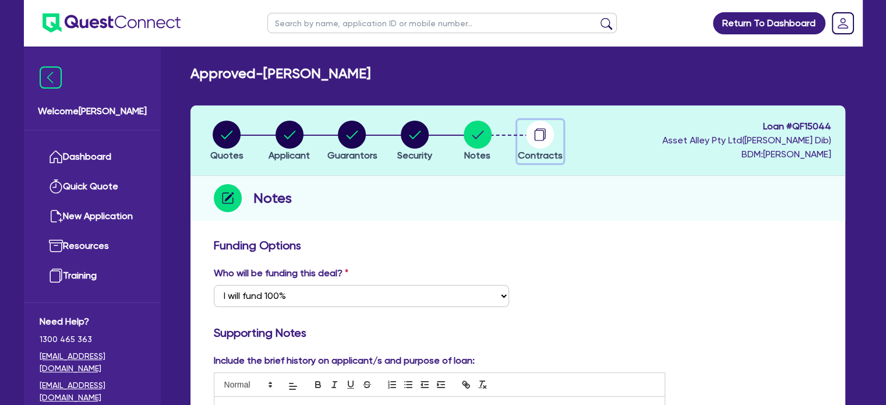
click at [534, 138] on circle "button" at bounding box center [540, 135] width 28 height 28
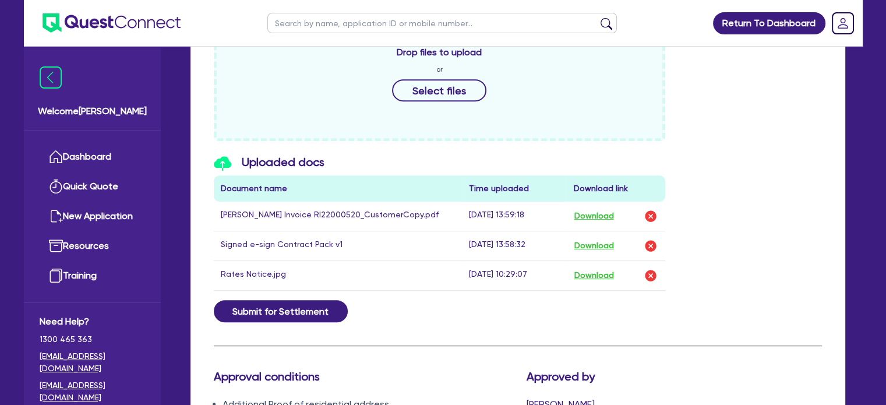
scroll to position [466, 0]
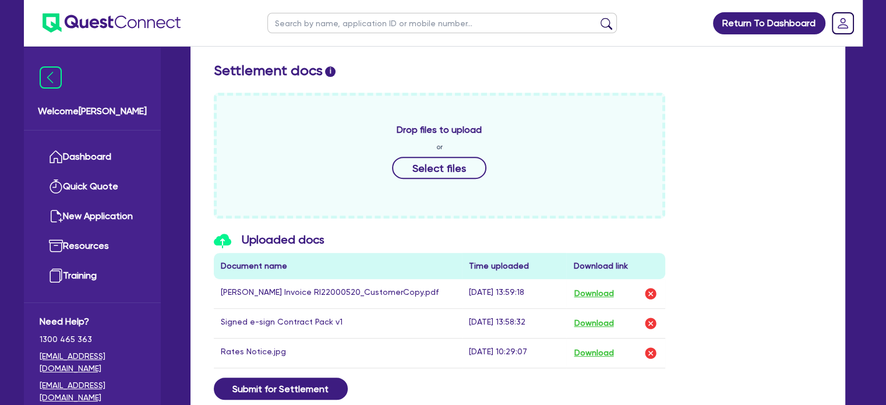
drag, startPoint x: 745, startPoint y: 239, endPoint x: 895, endPoint y: 265, distance: 152.1
click at [745, 239] on div "Uploaded docs Document name Time uploaded Download link [PERSON_NAME] Invoice R…" at bounding box center [518, 305] width 626 height 145
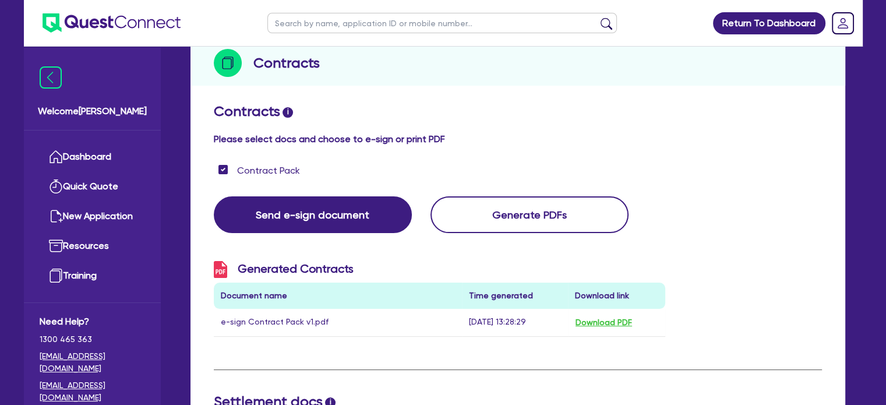
scroll to position [0, 0]
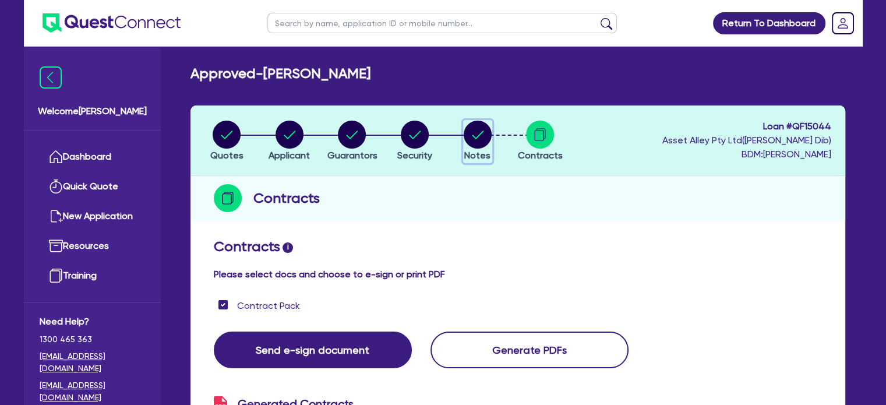
click at [478, 140] on circle "button" at bounding box center [478, 135] width 28 height 28
select select "Quest Finance - Platform Funding"
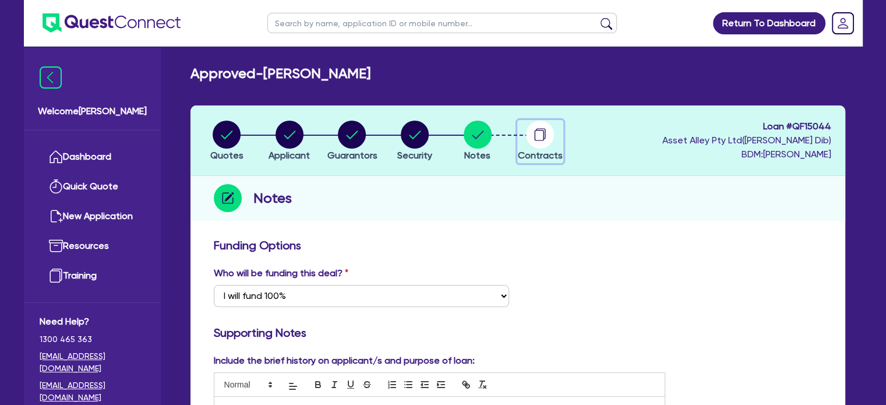
click at [552, 145] on icon "button" at bounding box center [540, 135] width 28 height 28
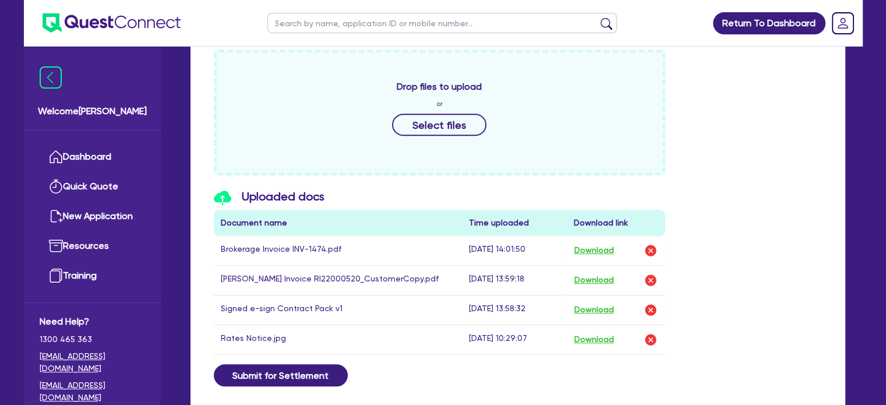
scroll to position [772, 0]
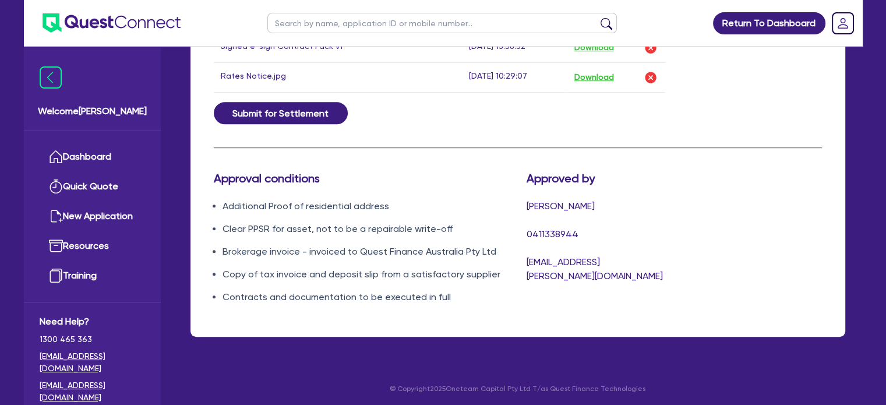
drag, startPoint x: 751, startPoint y: 348, endPoint x: 748, endPoint y: 342, distance: 7.0
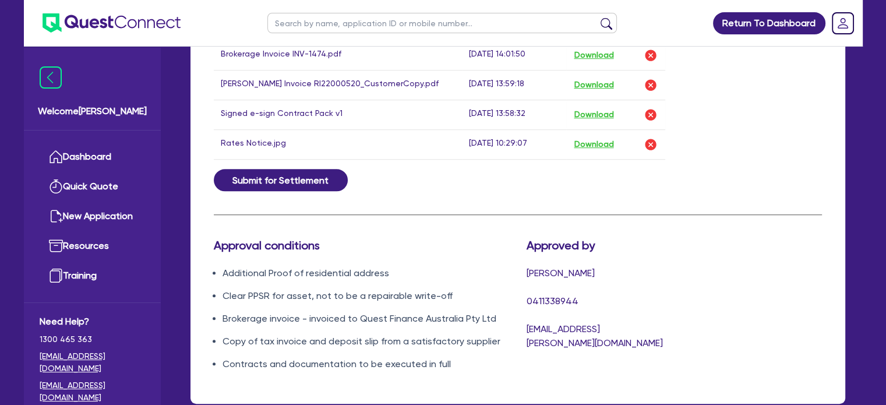
scroll to position [683, 0]
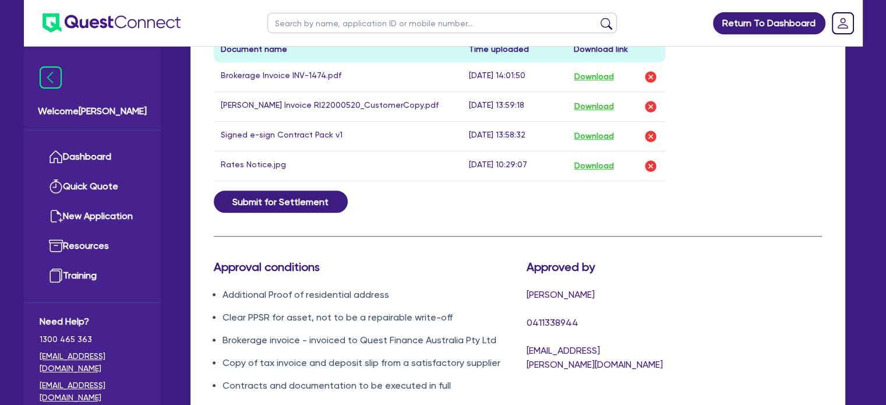
drag, startPoint x: 319, startPoint y: 286, endPoint x: 318, endPoint y: 293, distance: 6.6
click at [319, 288] on li "Additional Proof of residential address" at bounding box center [366, 295] width 287 height 14
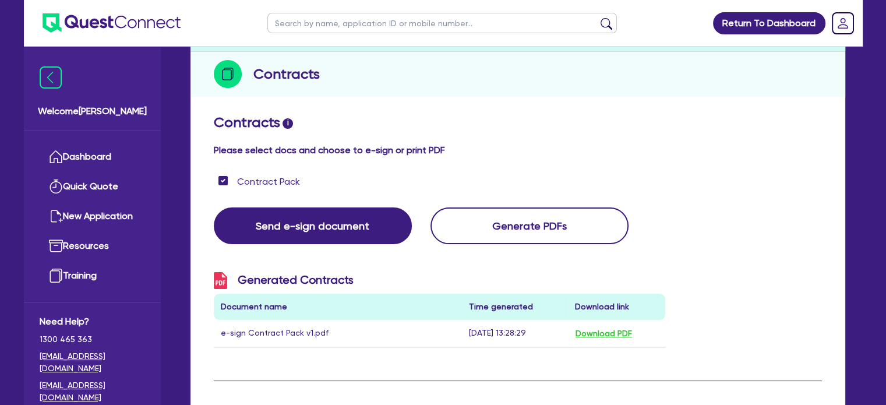
scroll to position [0, 0]
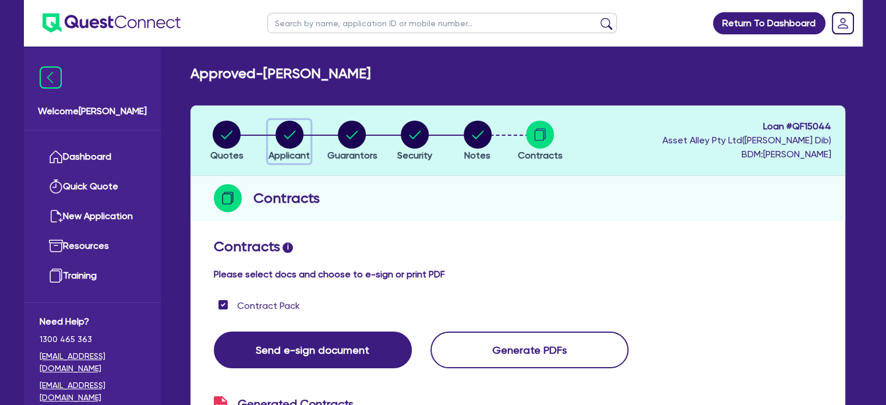
click at [289, 142] on circle "button" at bounding box center [290, 135] width 28 height 28
select select "SOLE_TRADER"
select select "TRANSPORT_WAREHOUSING"
select select "POSTAL_DELIVERY"
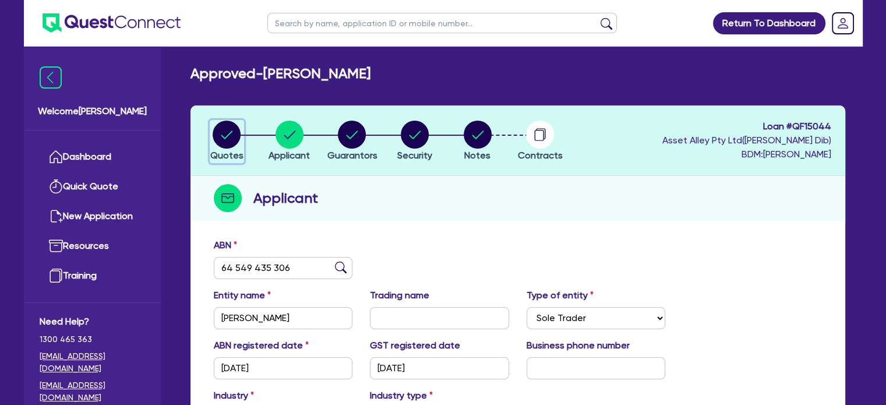
click at [224, 140] on circle "button" at bounding box center [227, 135] width 28 height 28
select select "CARS_AND_LIGHT_TRUCKS"
select select "VANS_AND_UTES"
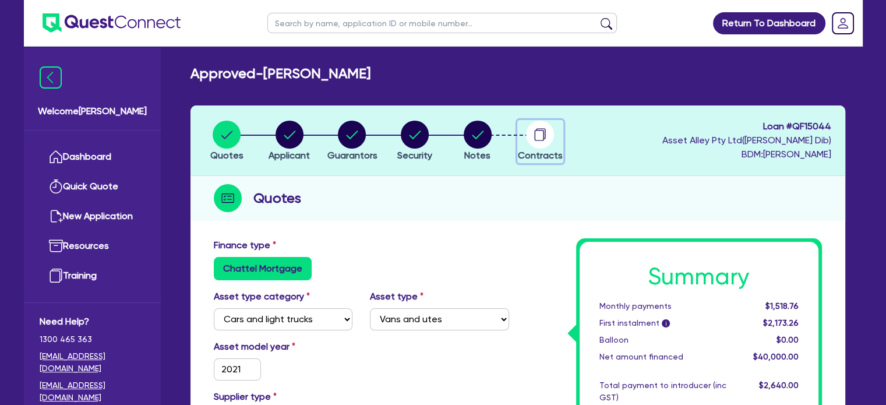
click at [525, 154] on span "Contracts" at bounding box center [540, 155] width 45 height 11
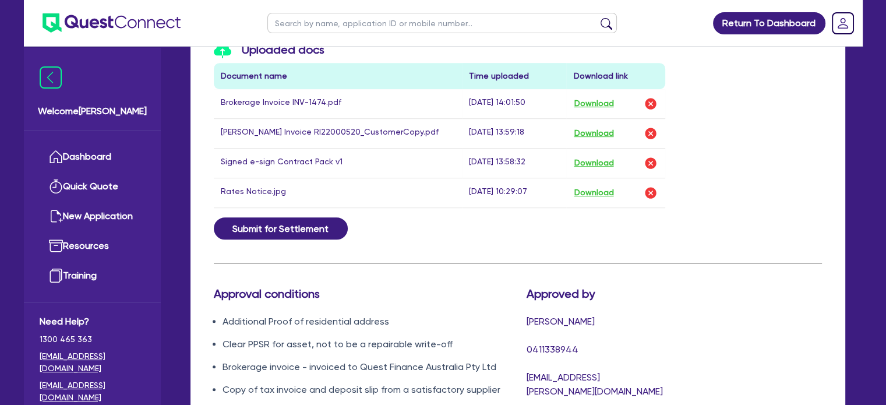
scroll to position [643, 0]
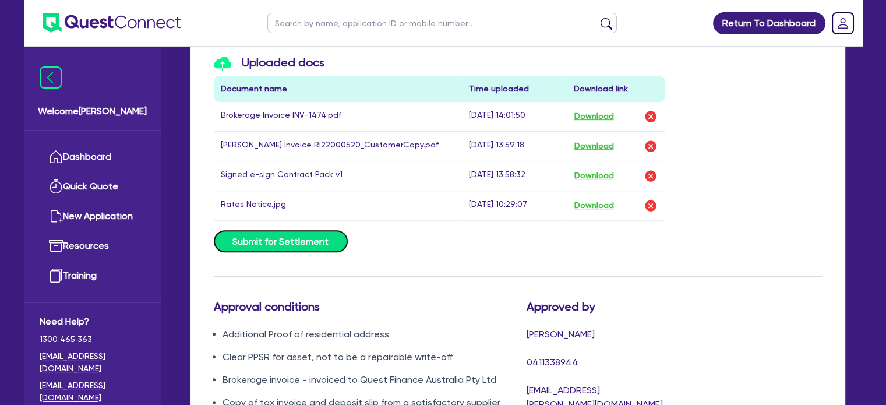
click at [288, 249] on button "Submit for Settlement" at bounding box center [281, 241] width 134 height 22
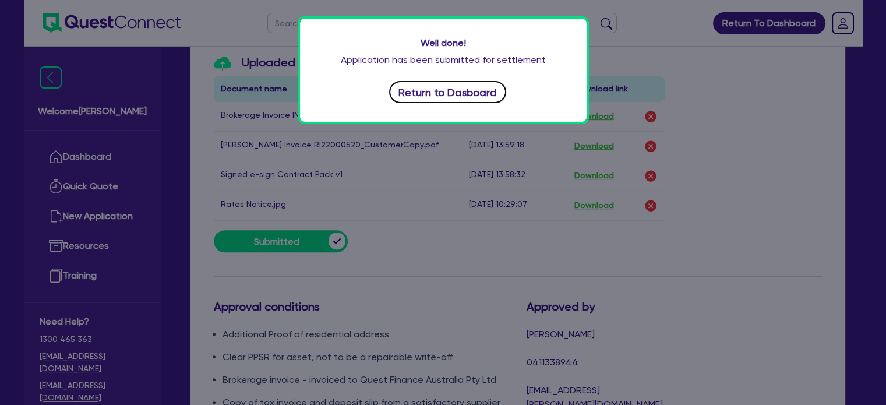
click at [455, 100] on button "Return to Dasboard" at bounding box center [448, 92] width 118 height 22
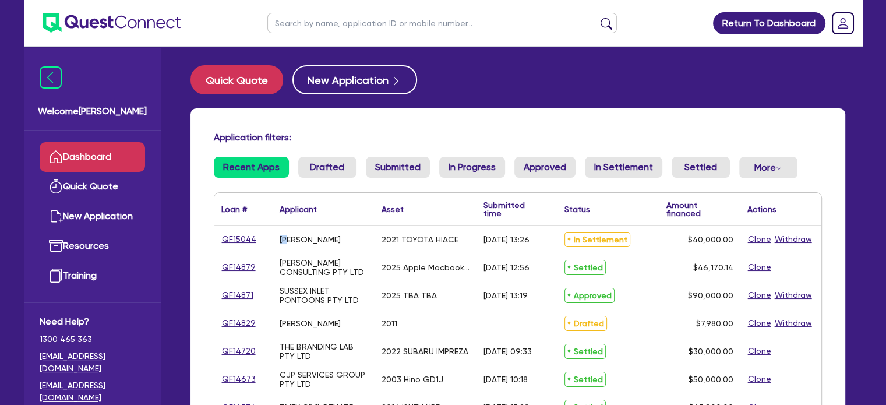
drag, startPoint x: 288, startPoint y: 251, endPoint x: 268, endPoint y: 250, distance: 19.8
click at [268, 250] on div "QF15044 [PERSON_NAME] 2021 TOYOTA HIACE [DATE] 13:26 In Settlement $40,000.00 C…" at bounding box center [517, 240] width 607 height 28
click at [259, 237] on div "QF15044" at bounding box center [243, 239] width 44 height 13
click at [246, 241] on link "QF15044" at bounding box center [239, 239] width 36 height 13
select select "CARS_AND_LIGHT_TRUCKS"
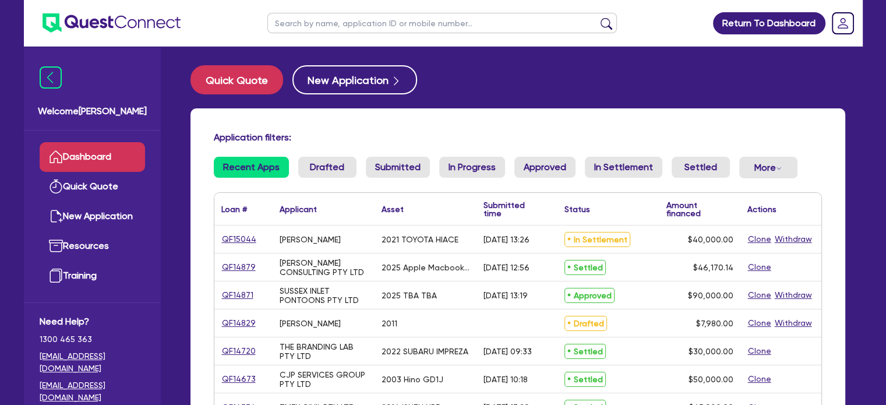
select select "VANS_AND_UTES"
